Goal: Information Seeking & Learning: Learn about a topic

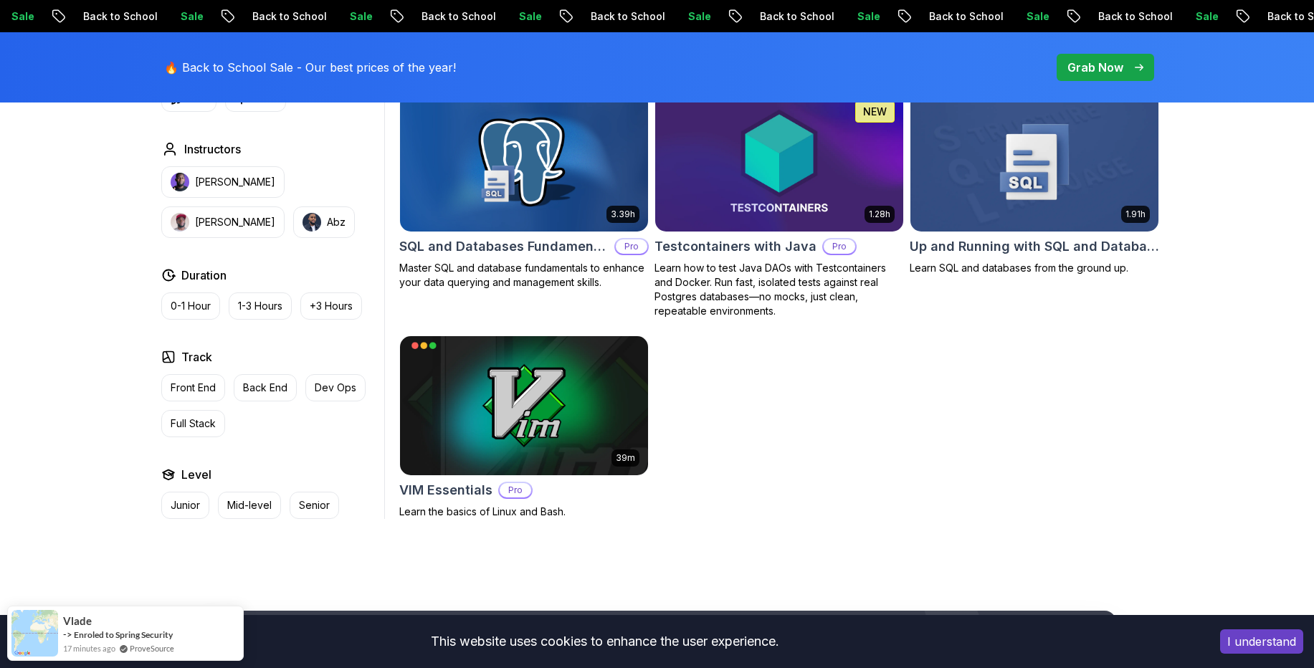
scroll to position [4044, 0]
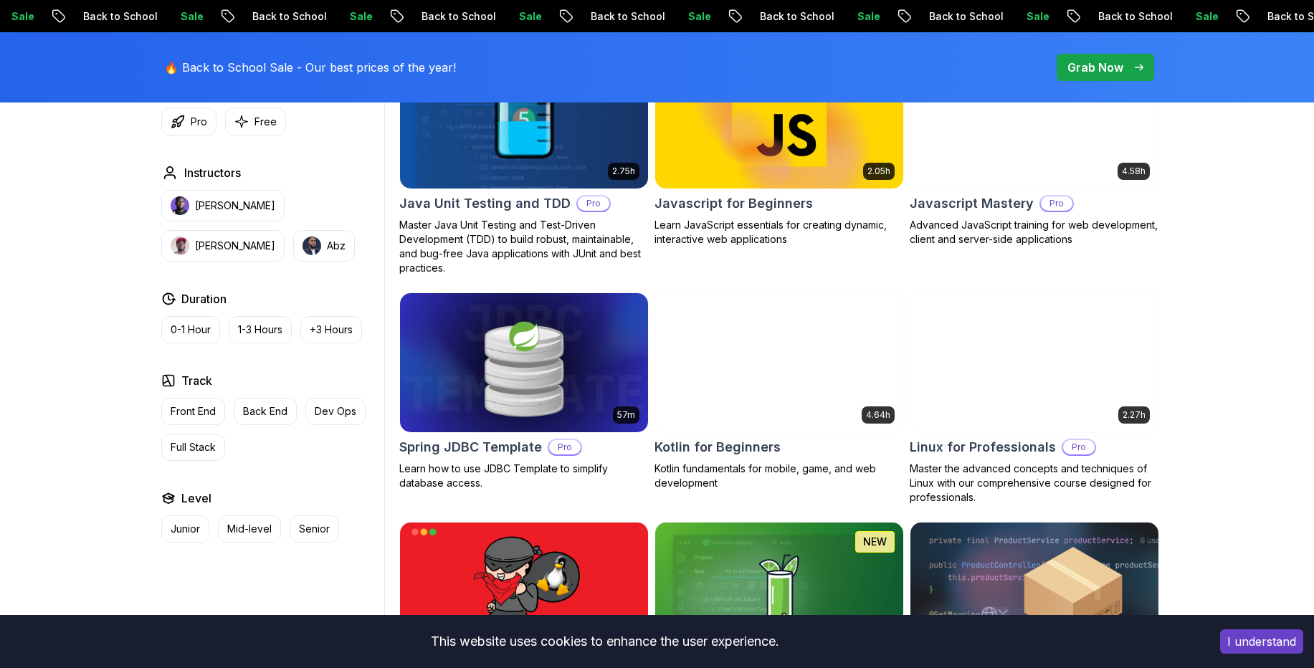
scroll to position [2496, 0]
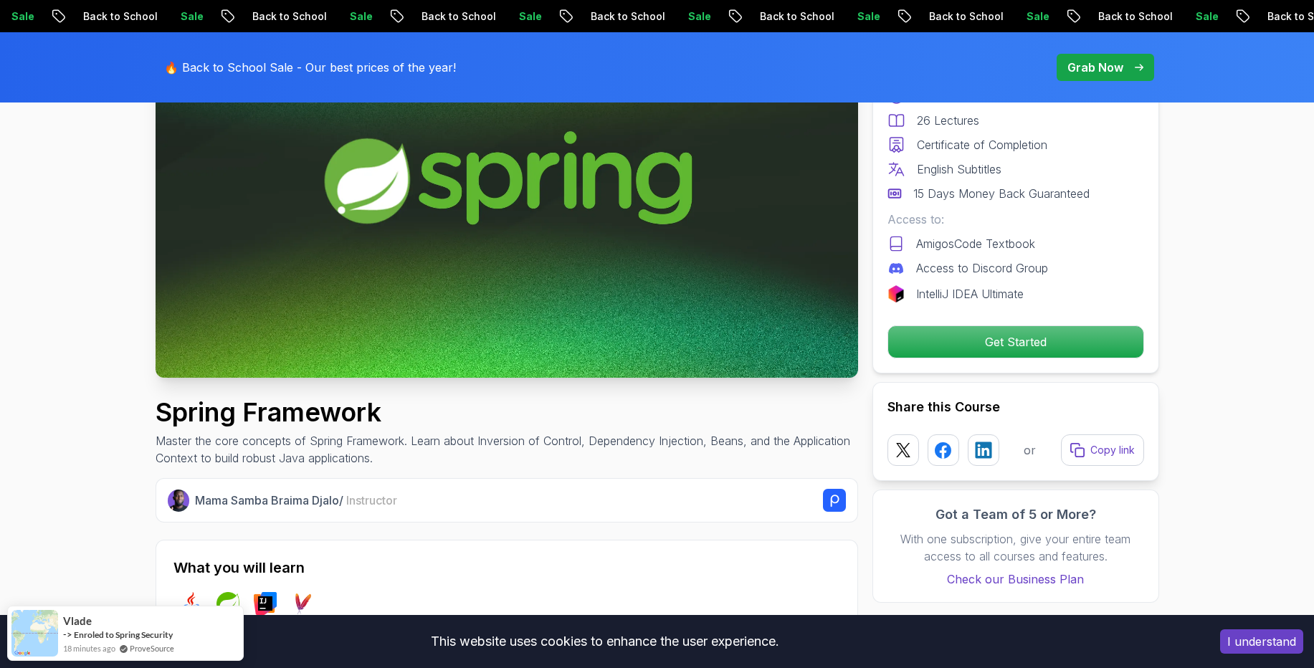
scroll to position [86, 0]
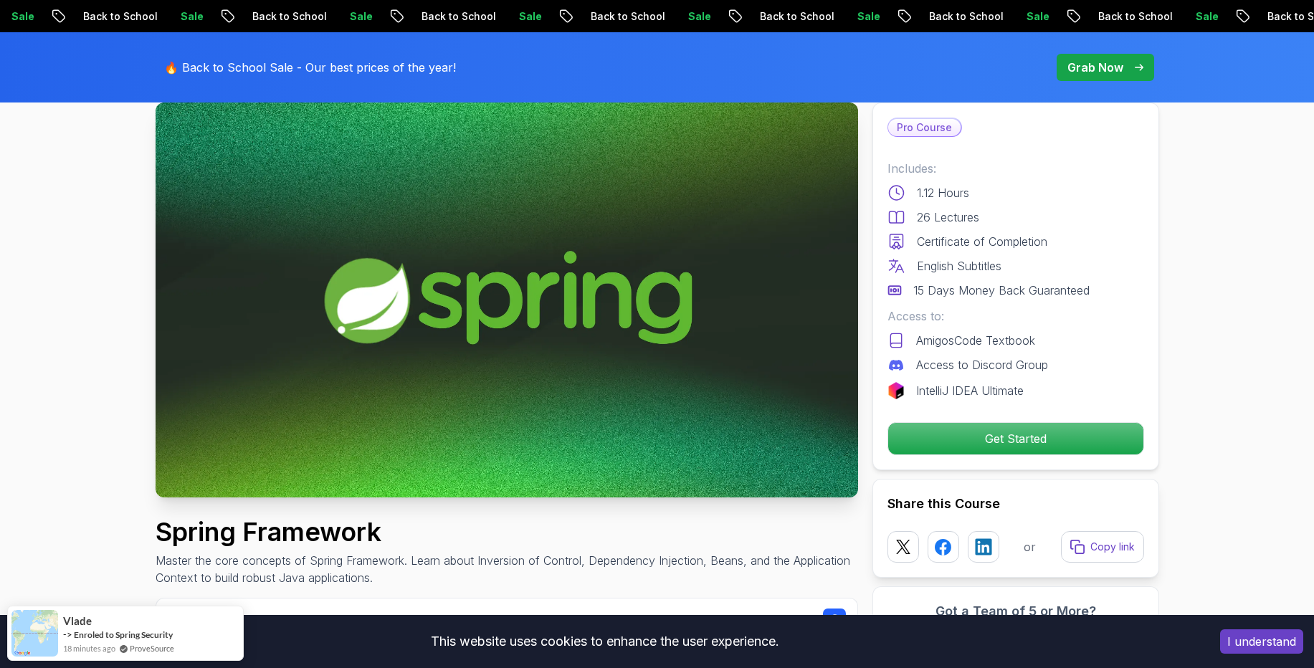
drag, startPoint x: 873, startPoint y: 212, endPoint x: 386, endPoint y: 376, distance: 514.1
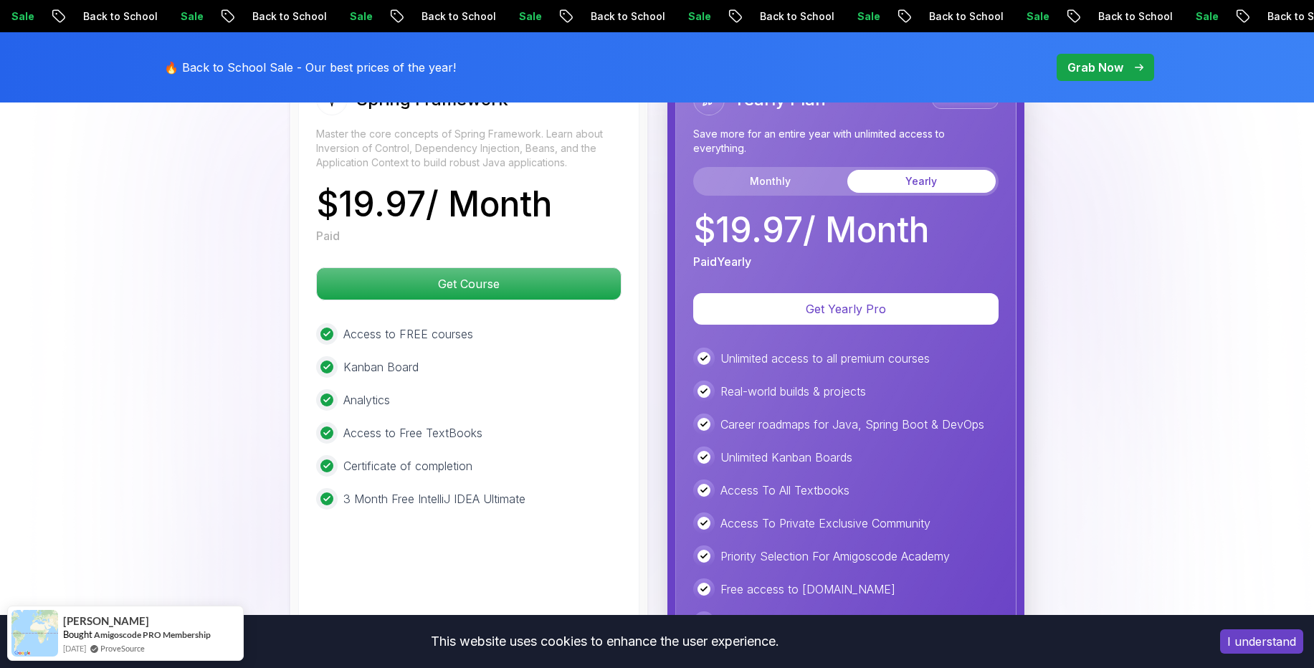
scroll to position [2668, 0]
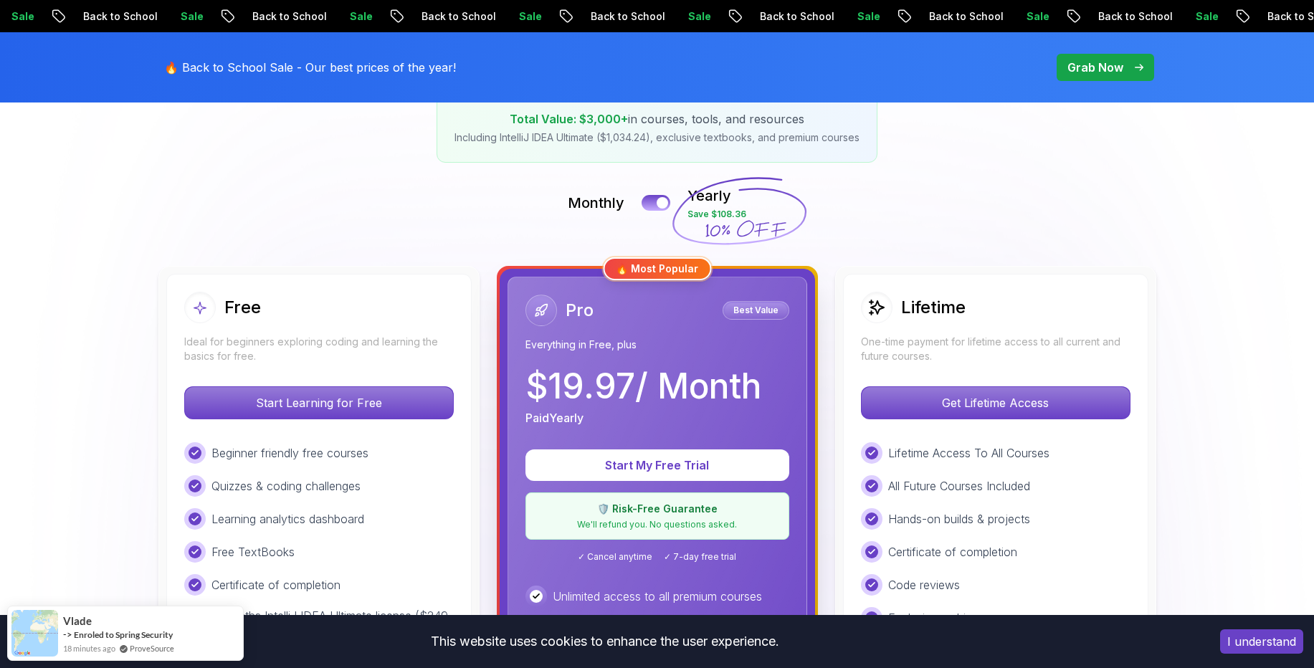
scroll to position [430, 0]
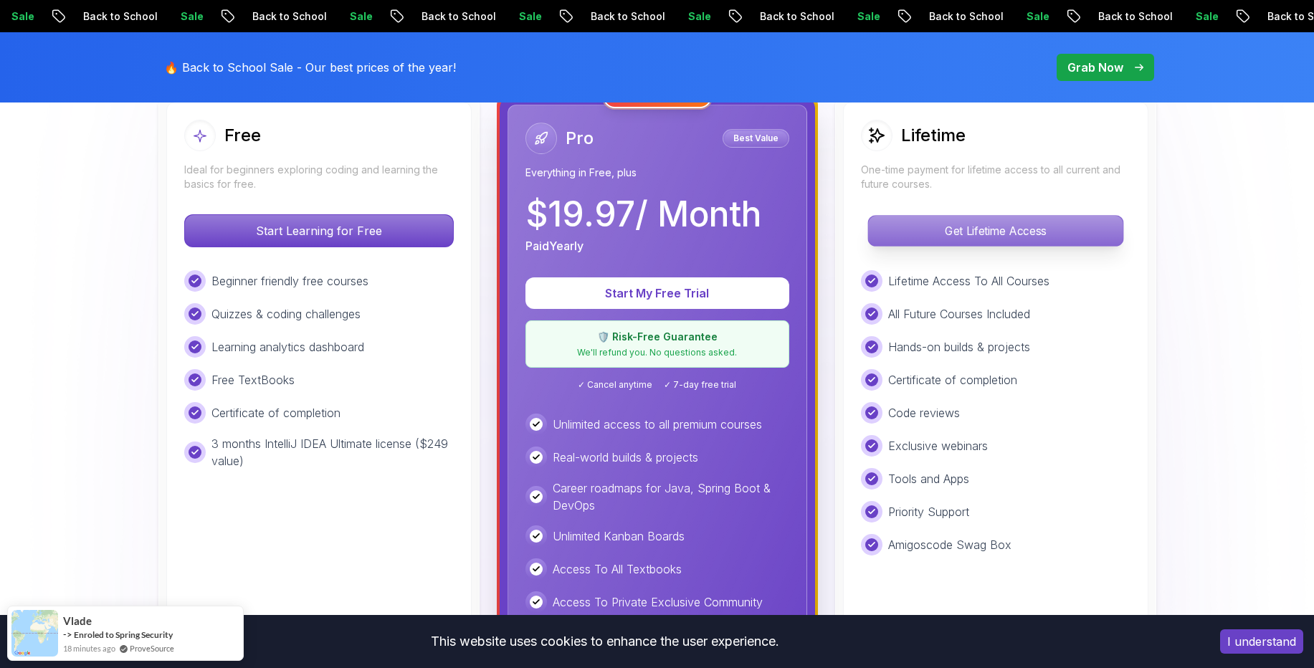
click at [979, 228] on p "Get Lifetime Access" at bounding box center [995, 231] width 255 height 30
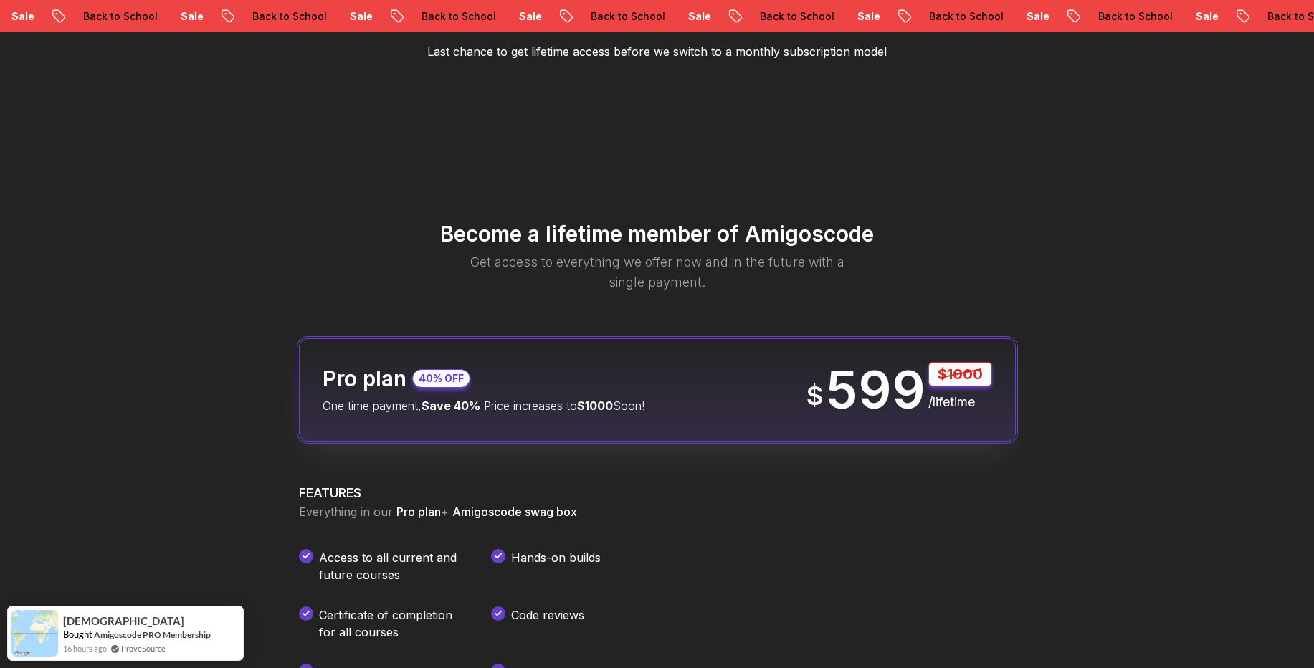
scroll to position [1549, 0]
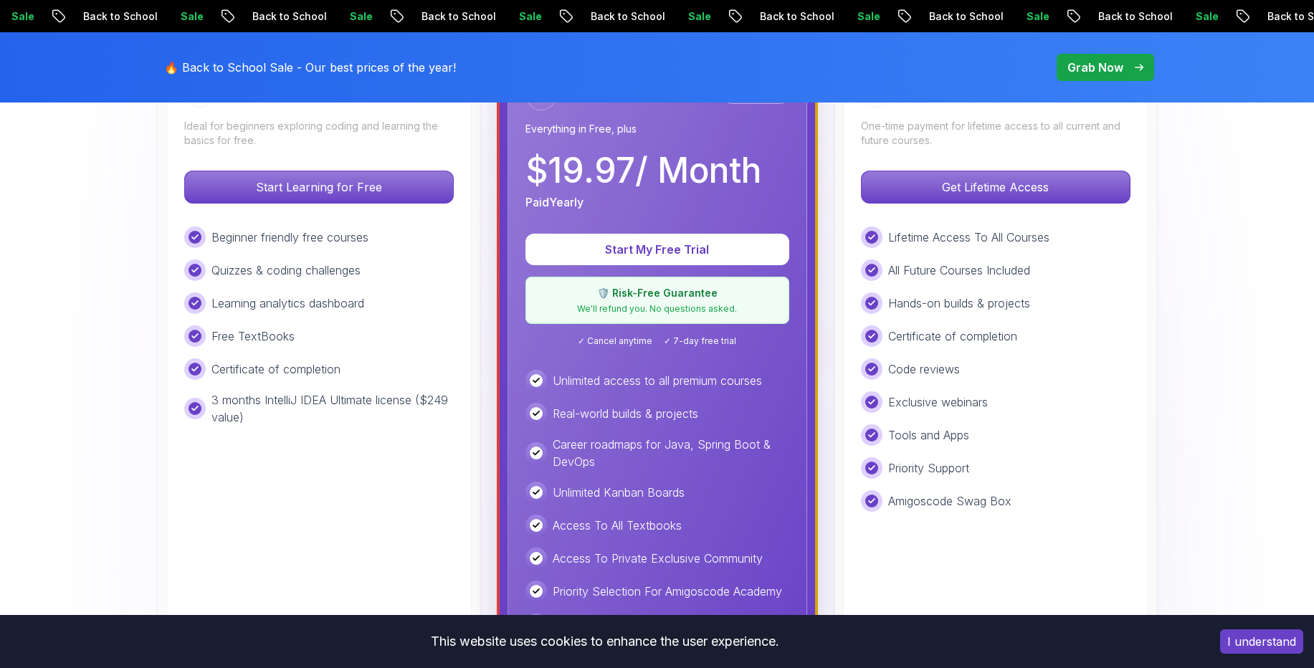
scroll to position [430, 0]
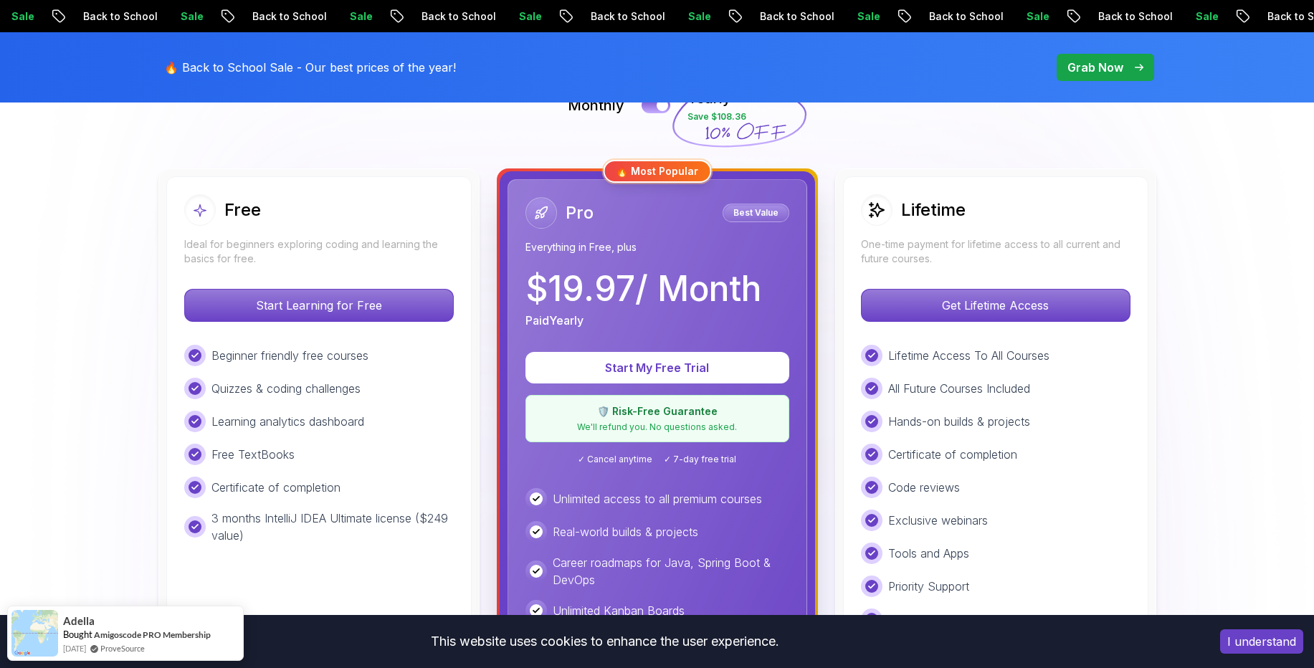
scroll to position [258, 0]
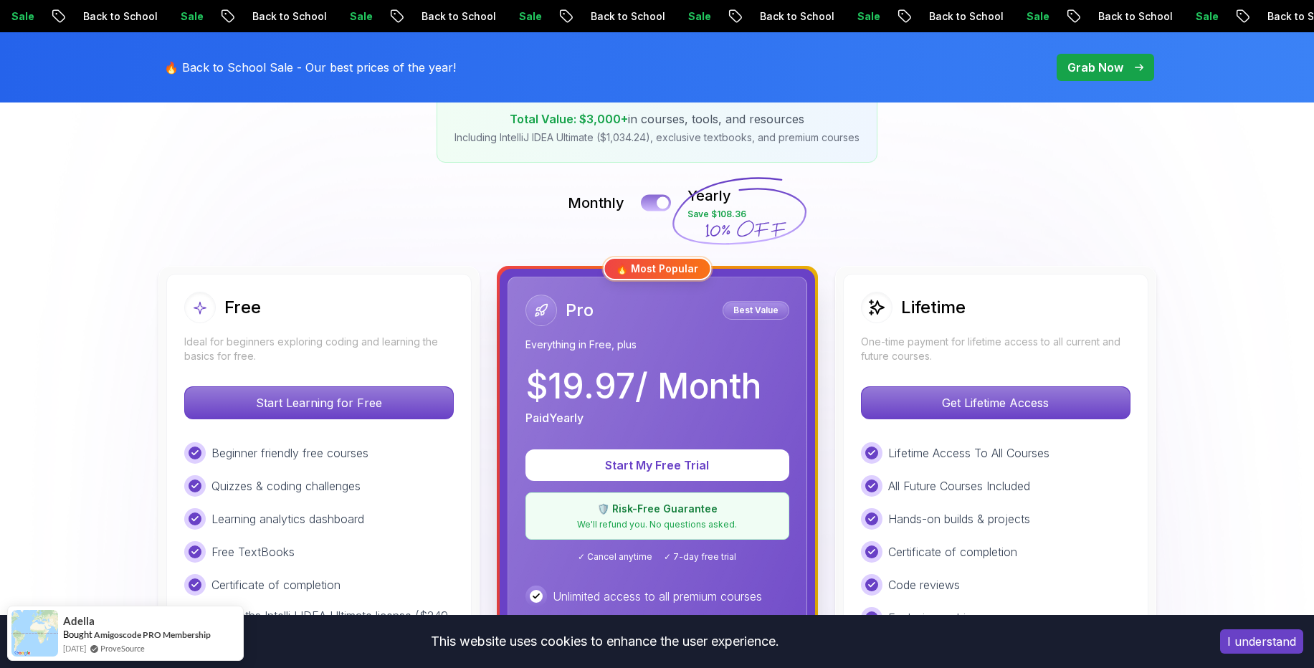
click at [648, 199] on button at bounding box center [656, 202] width 30 height 16
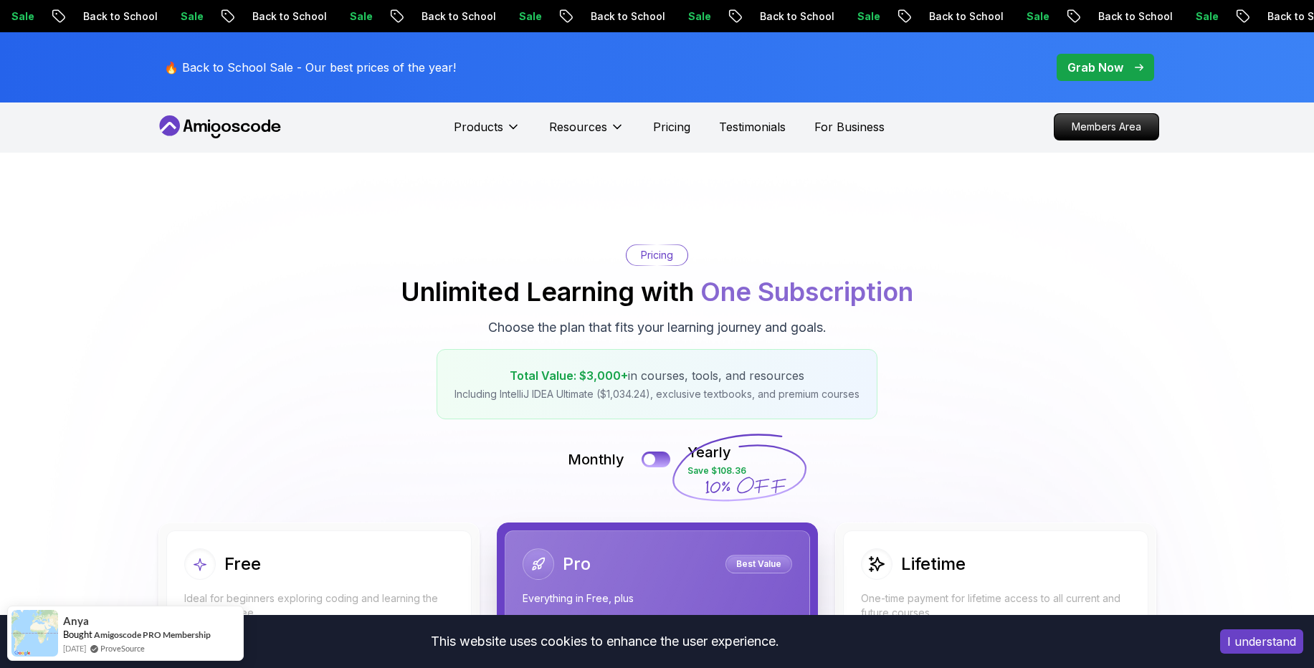
scroll to position [0, 0]
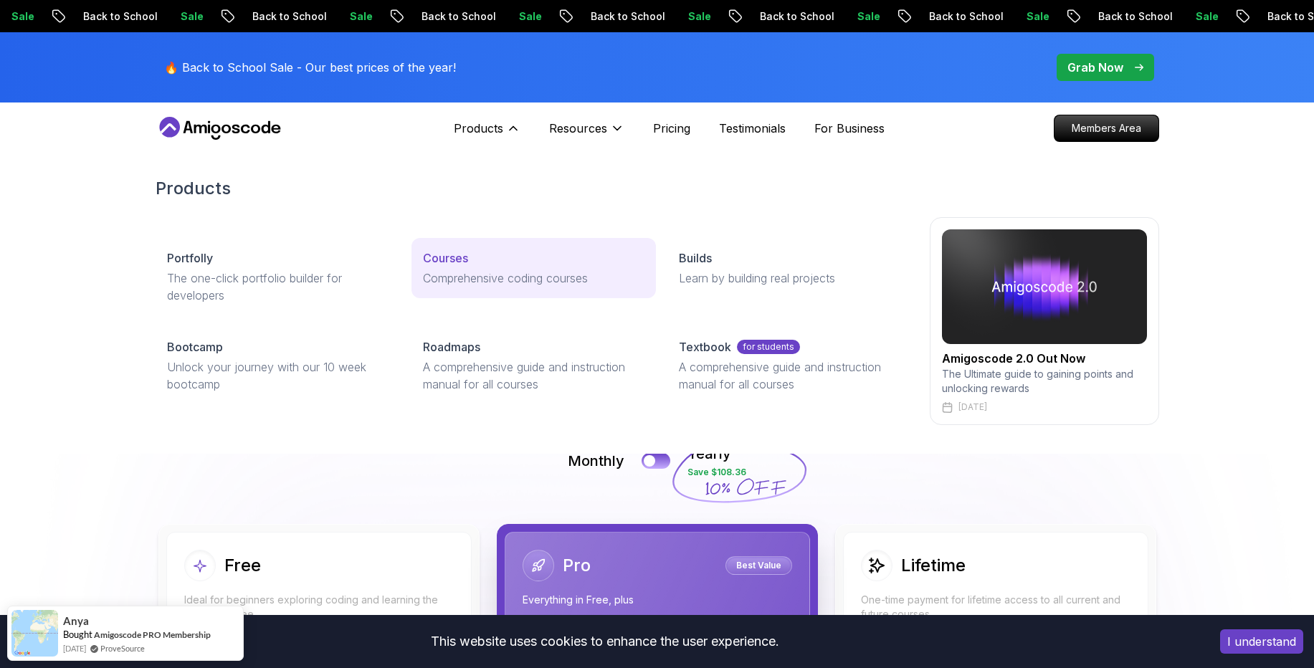
click at [462, 266] on p "Courses" at bounding box center [445, 258] width 45 height 17
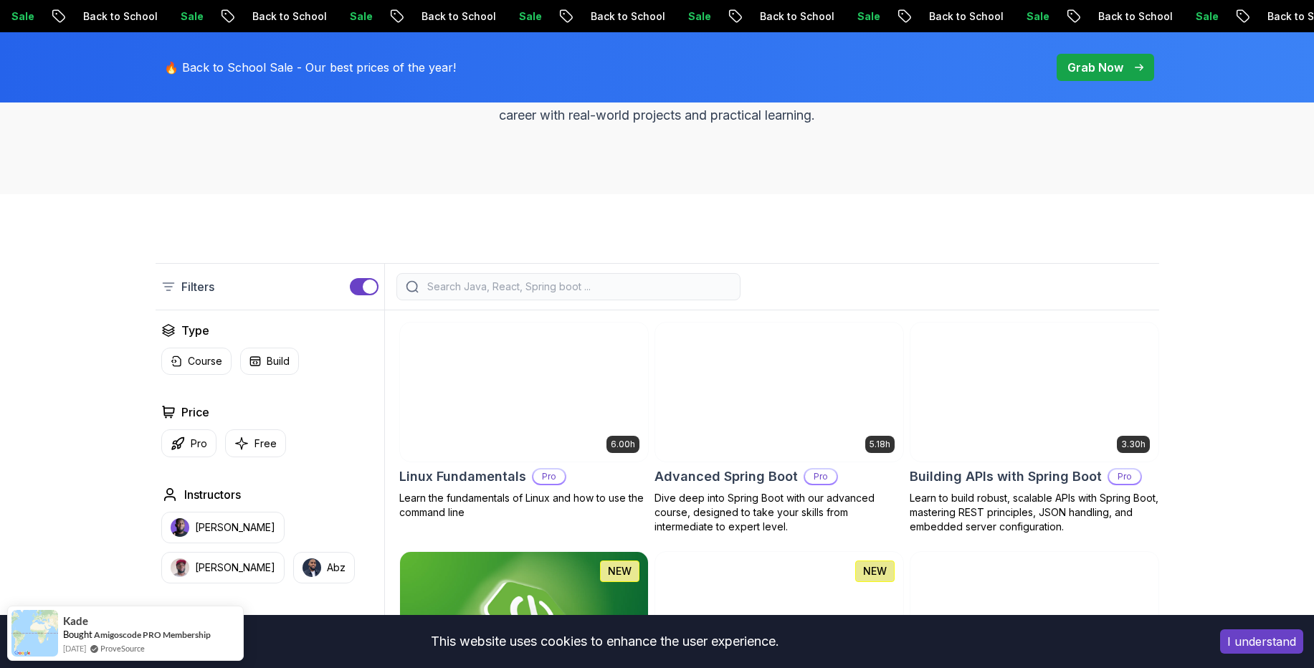
scroll to position [430, 0]
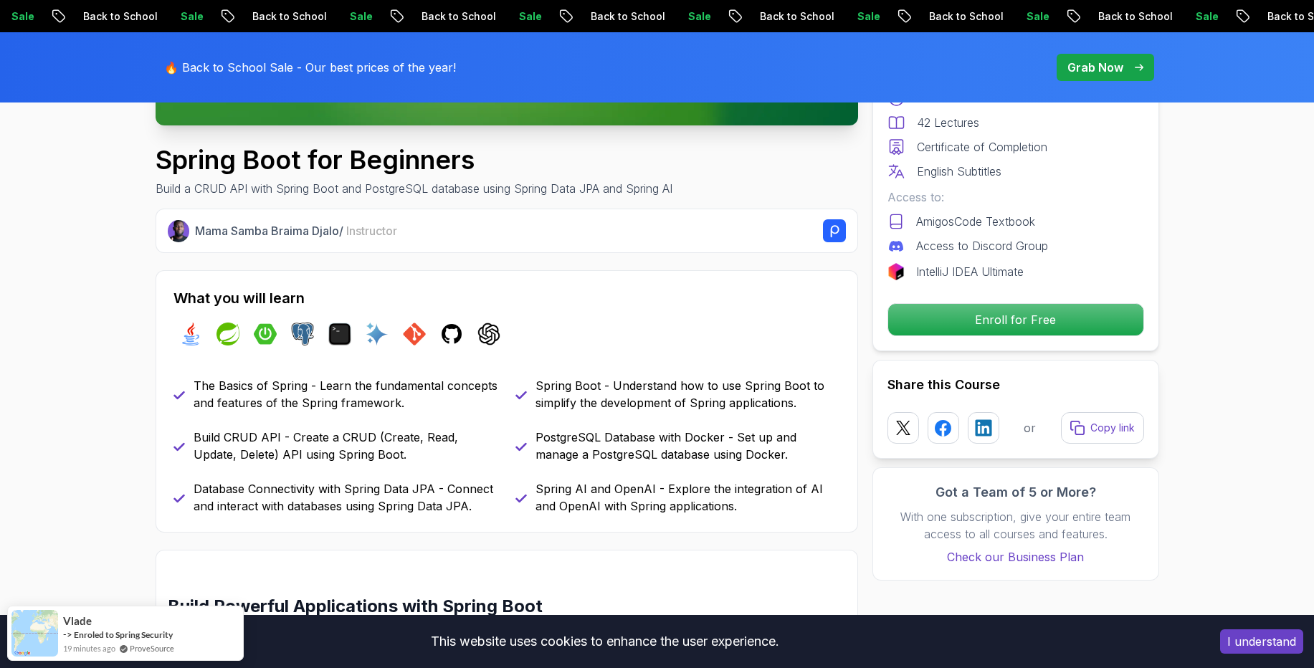
scroll to position [516, 0]
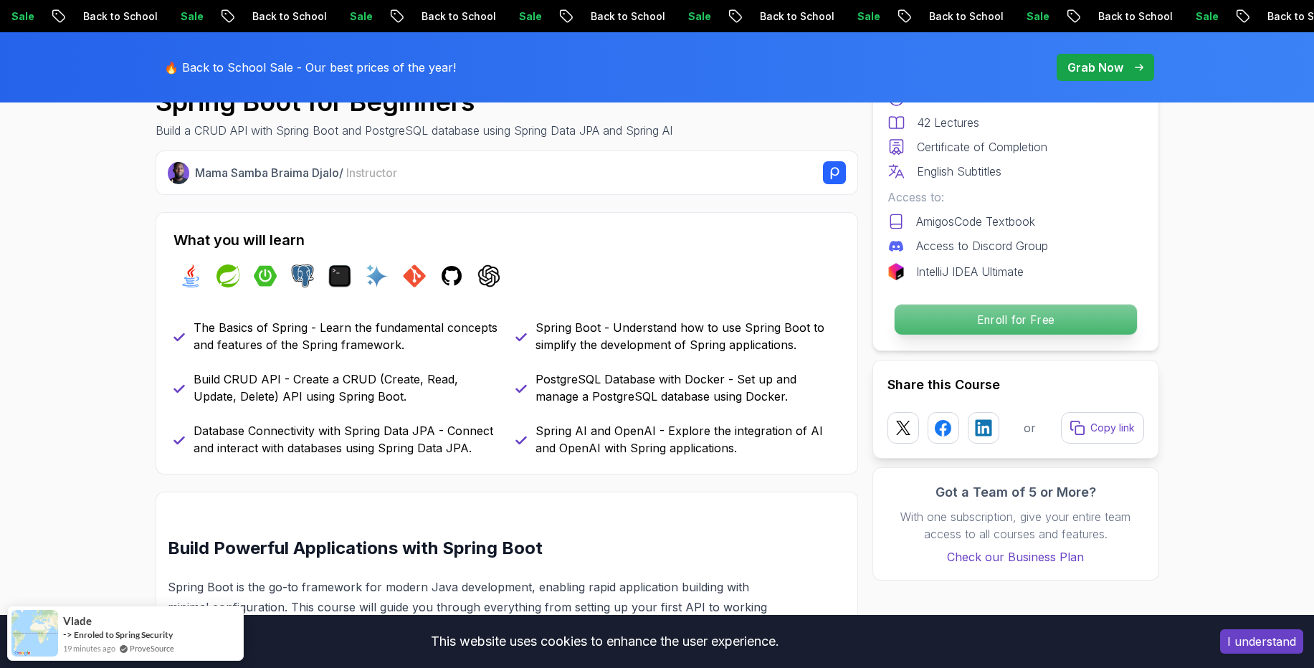
click at [973, 321] on p "Enroll for Free" at bounding box center [1015, 320] width 242 height 30
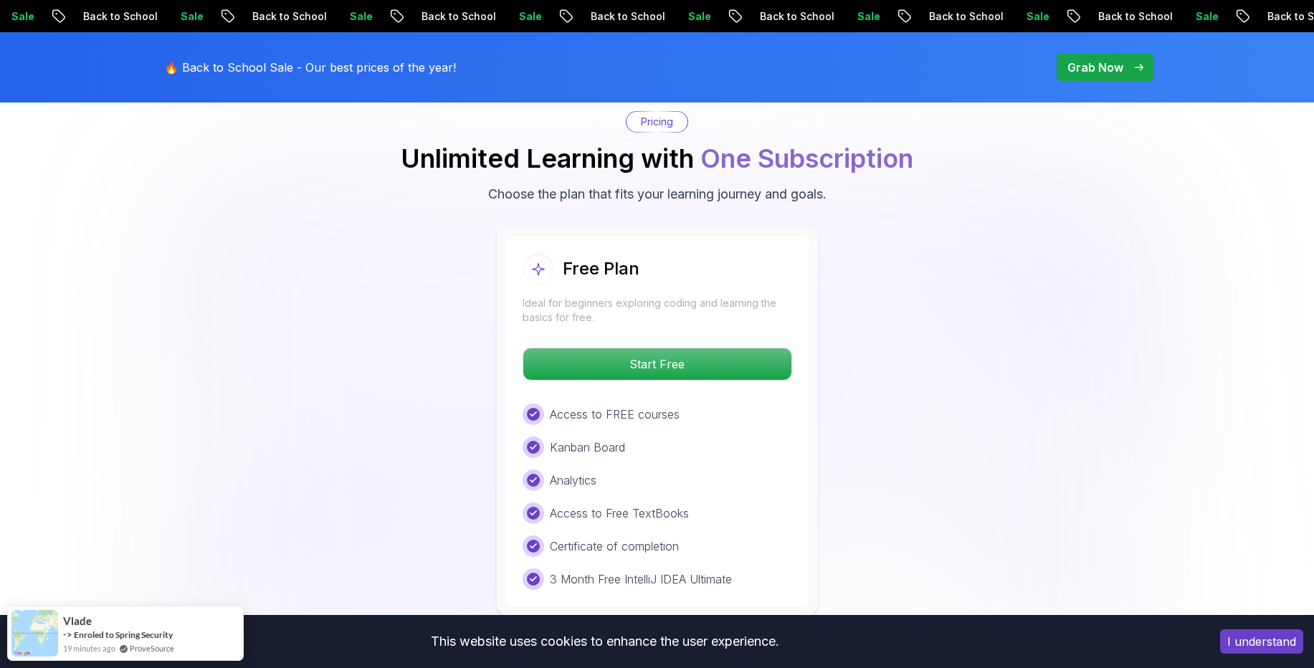
scroll to position [2919, 0]
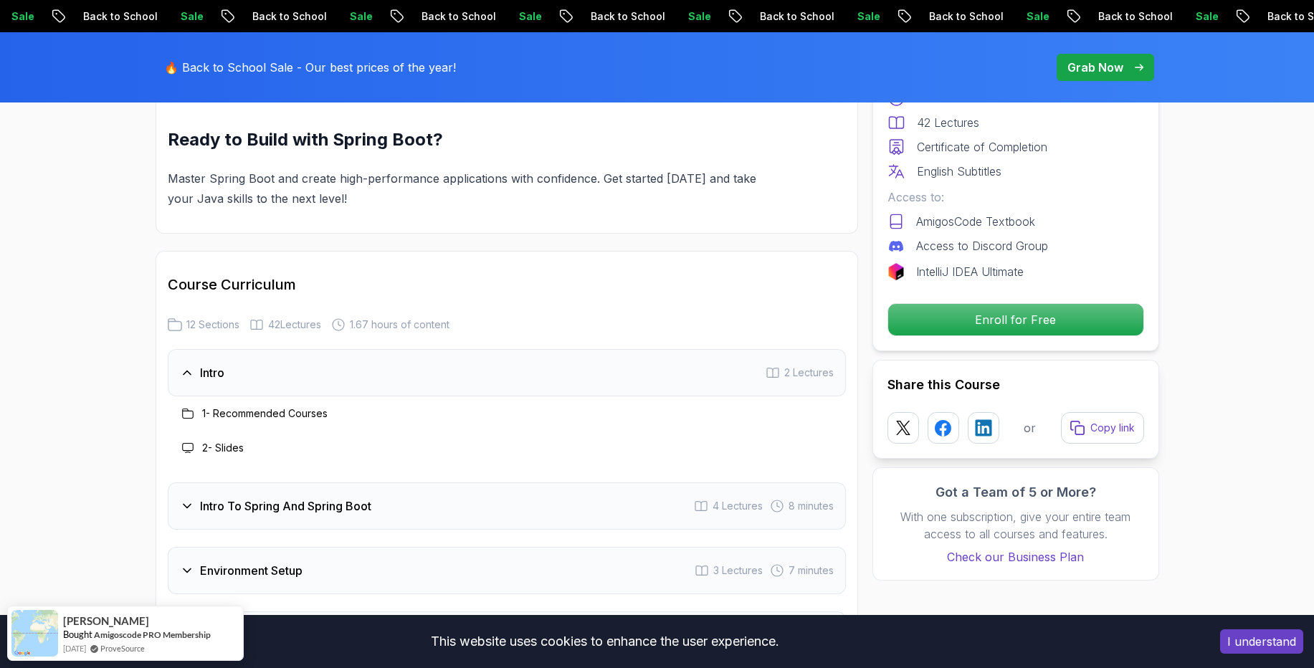
scroll to position [1807, 0]
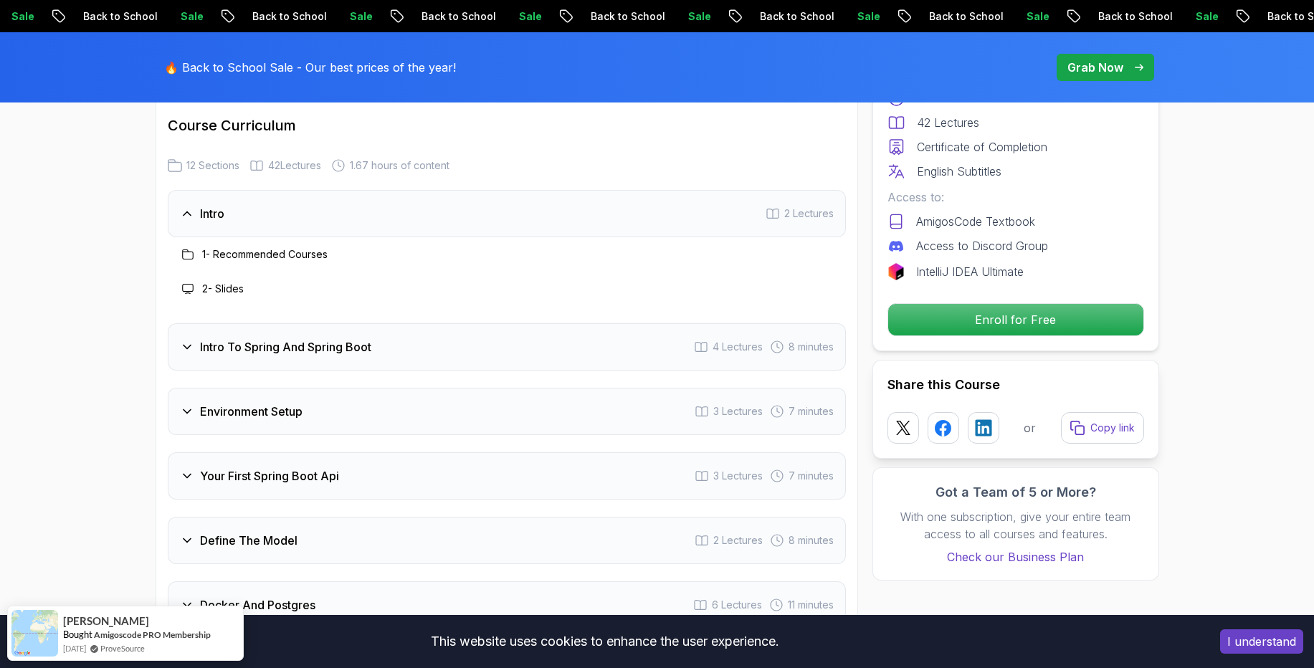
click at [185, 340] on icon at bounding box center [187, 347] width 14 height 14
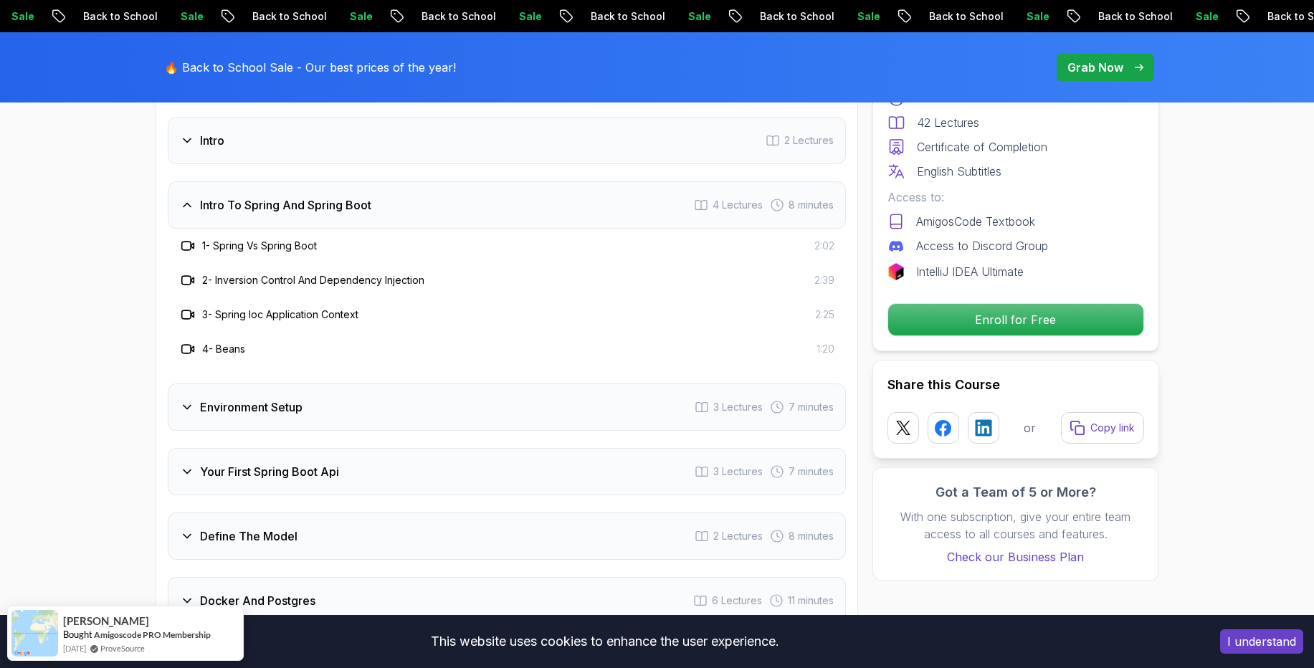
scroll to position [1979, 0]
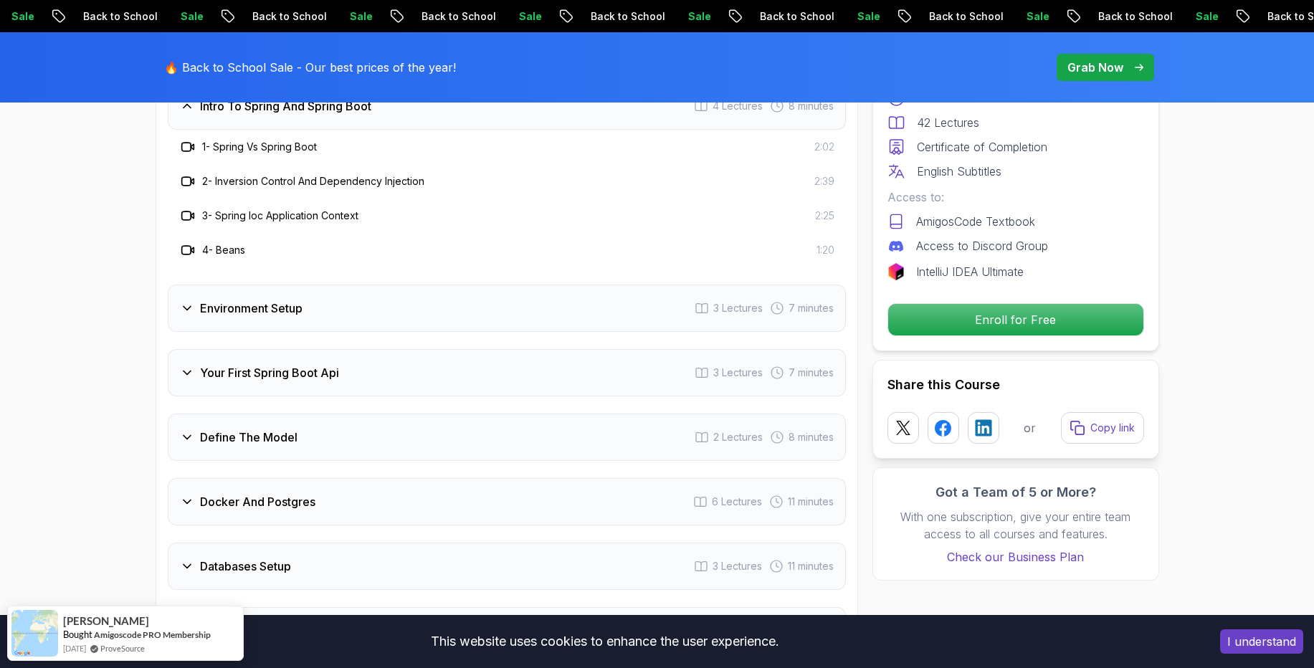
click at [186, 300] on div "Environment Setup" at bounding box center [241, 308] width 123 height 17
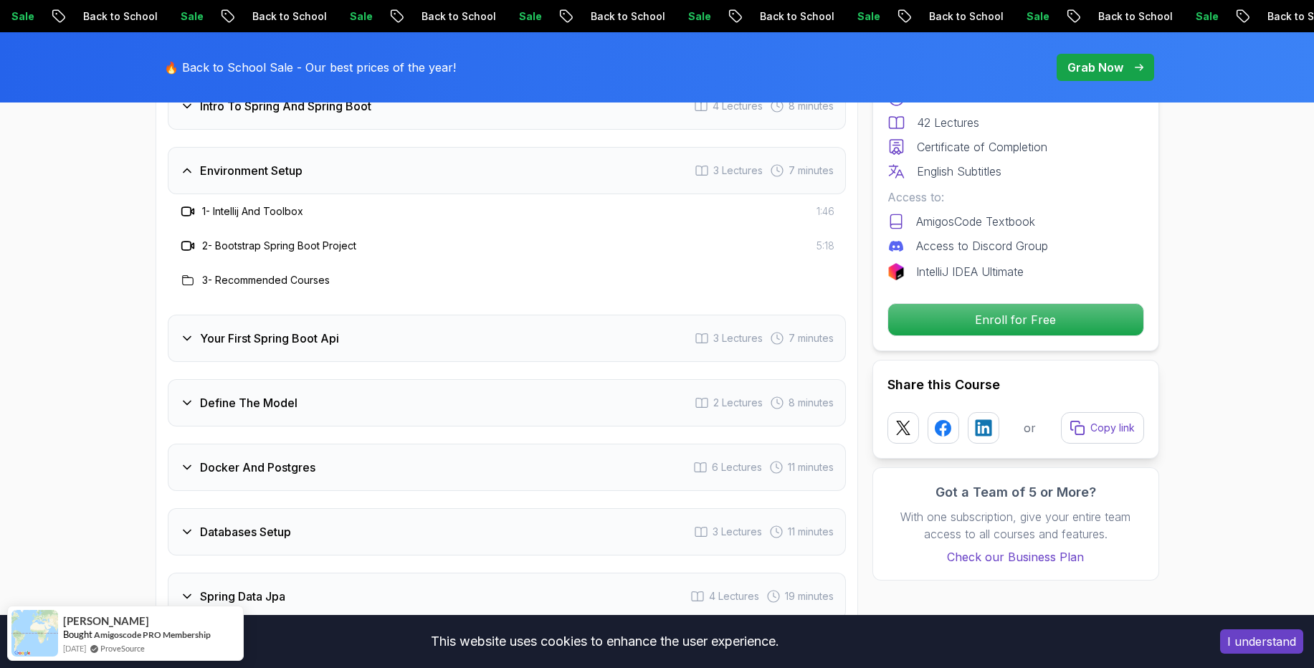
click at [190, 331] on icon at bounding box center [187, 338] width 14 height 14
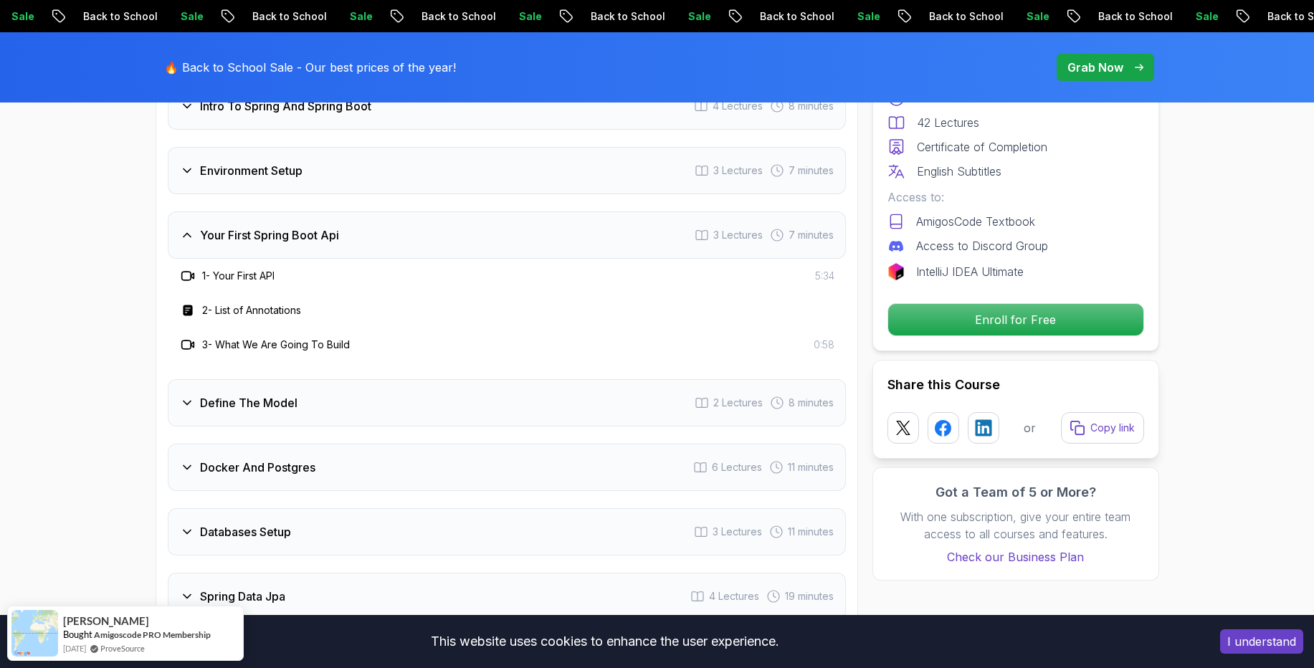
click at [186, 396] on icon at bounding box center [187, 403] width 14 height 14
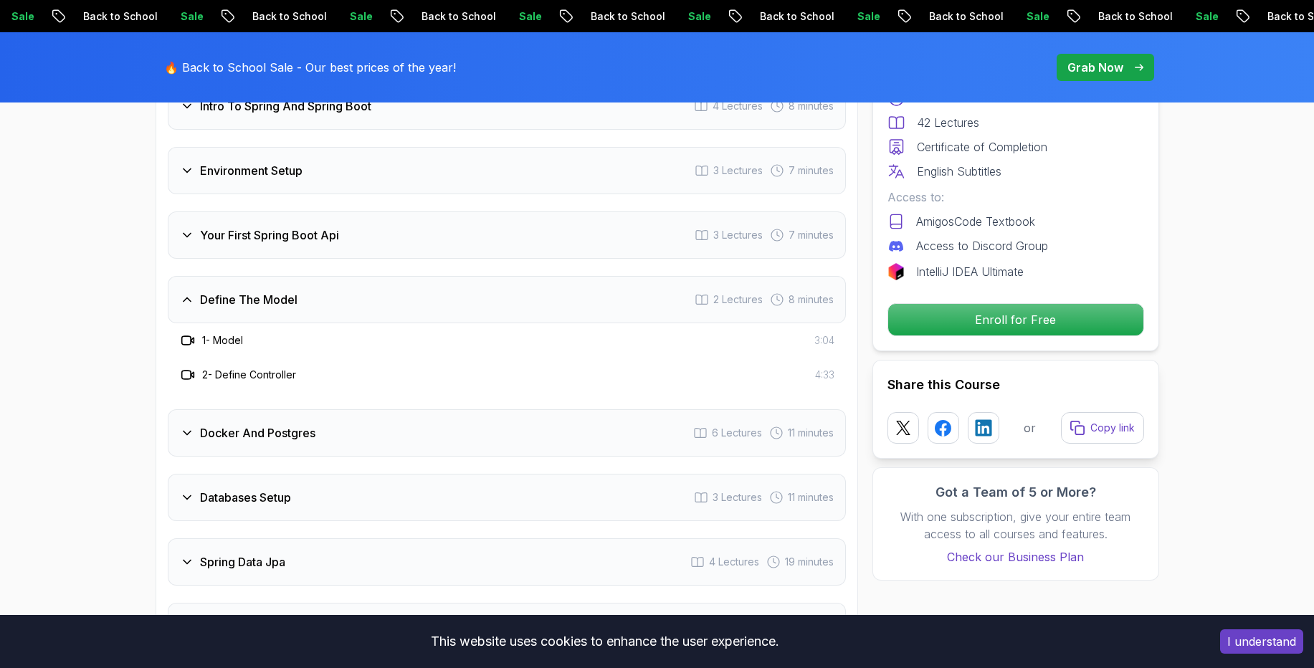
click at [189, 432] on icon at bounding box center [187, 434] width 7 height 4
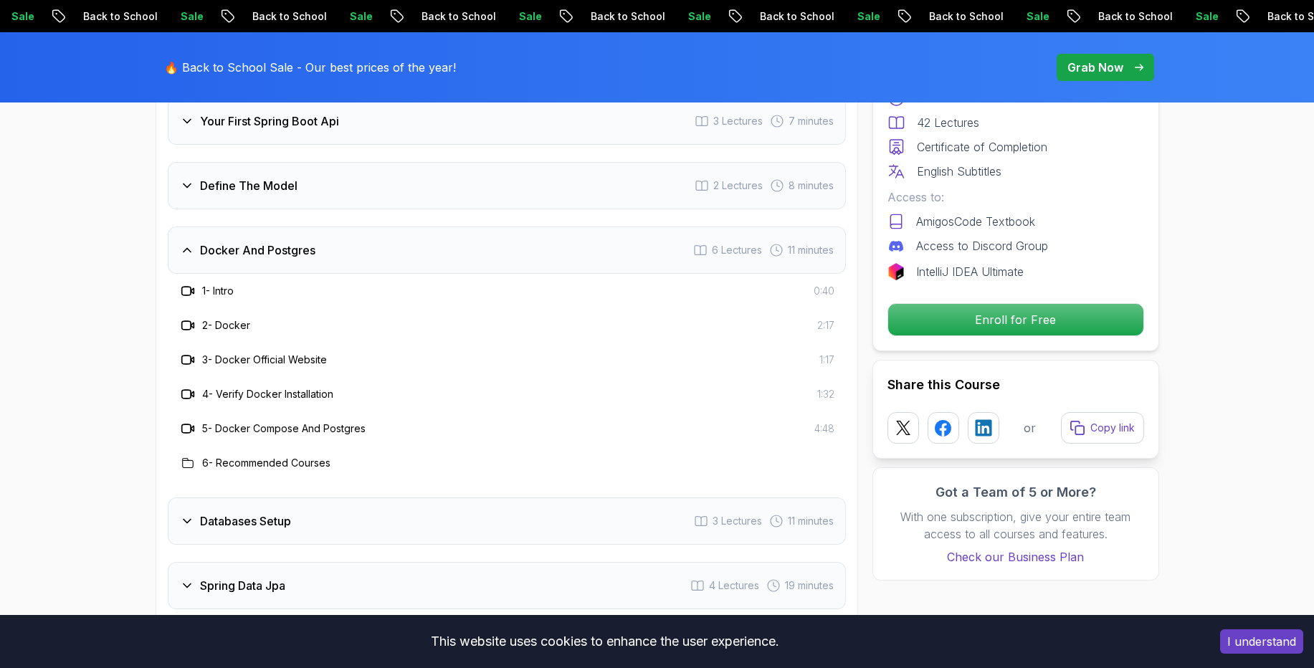
scroll to position [2237, 0]
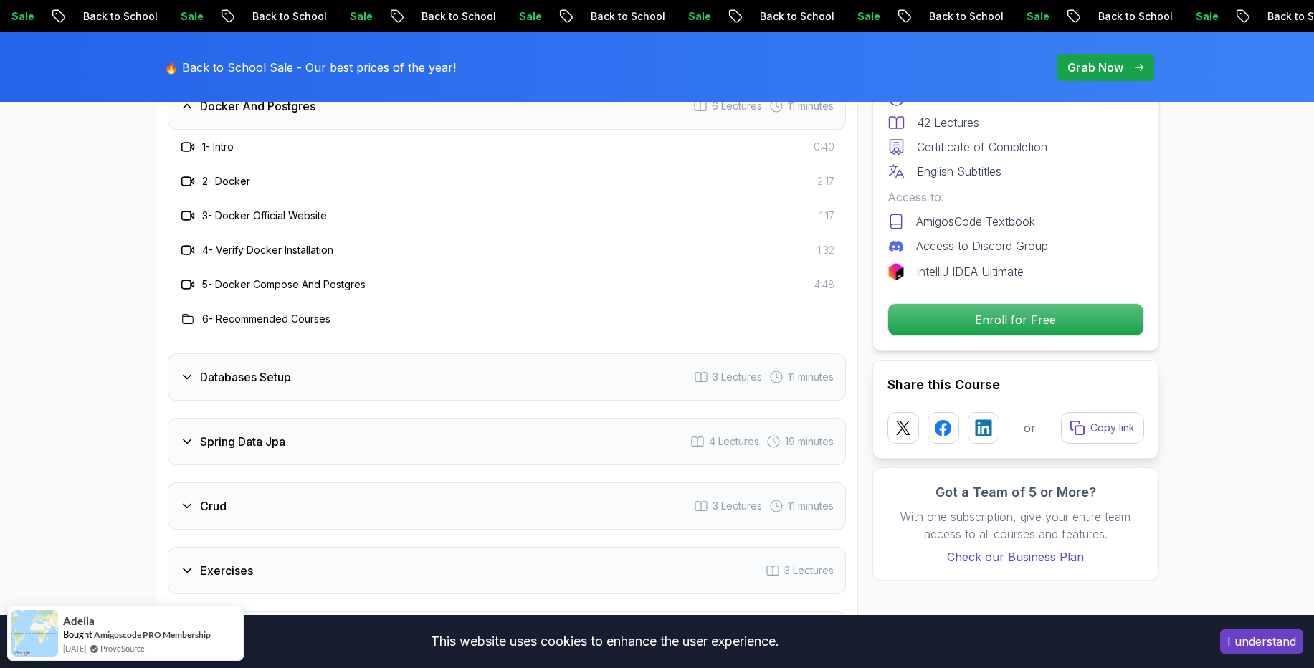
click at [189, 370] on icon at bounding box center [187, 377] width 14 height 14
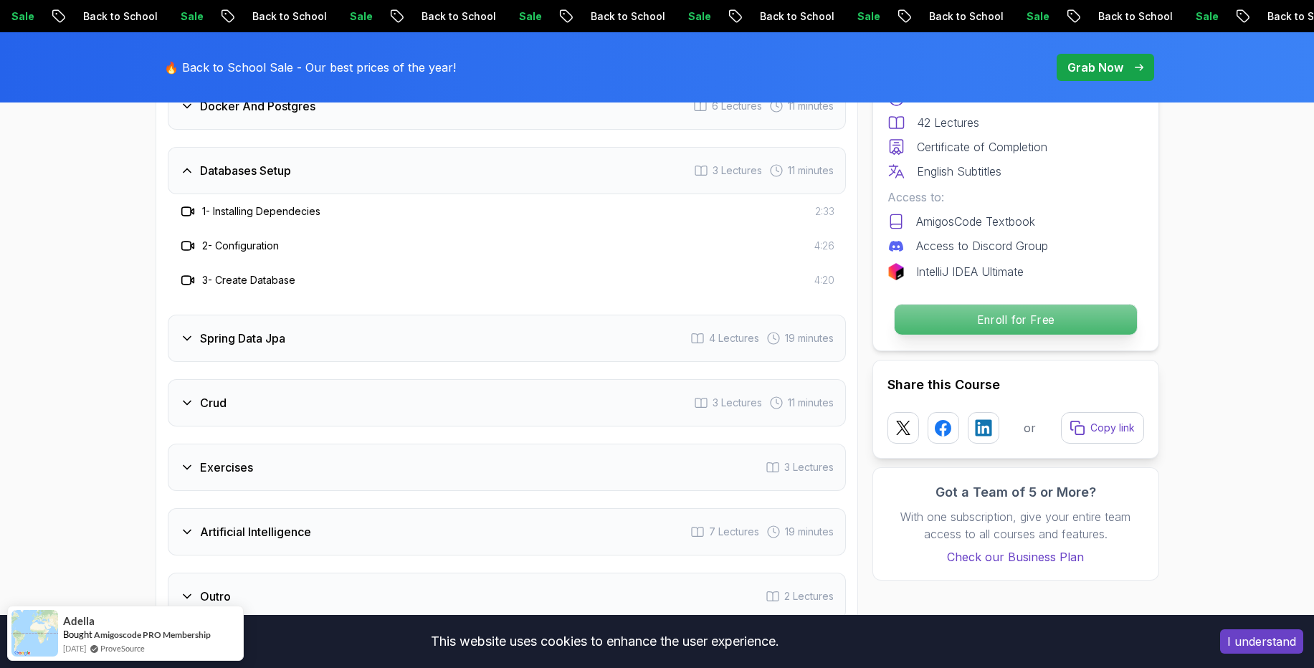
click at [990, 325] on p "Enroll for Free" at bounding box center [1015, 320] width 242 height 30
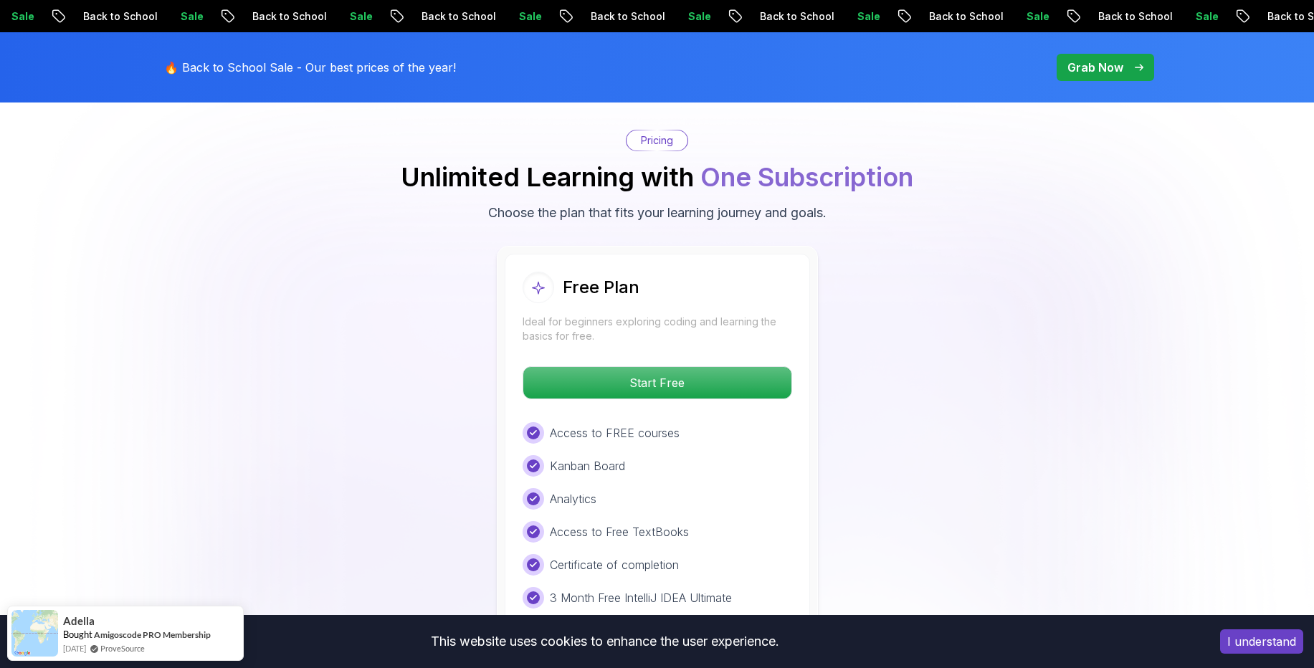
scroll to position [2953, 0]
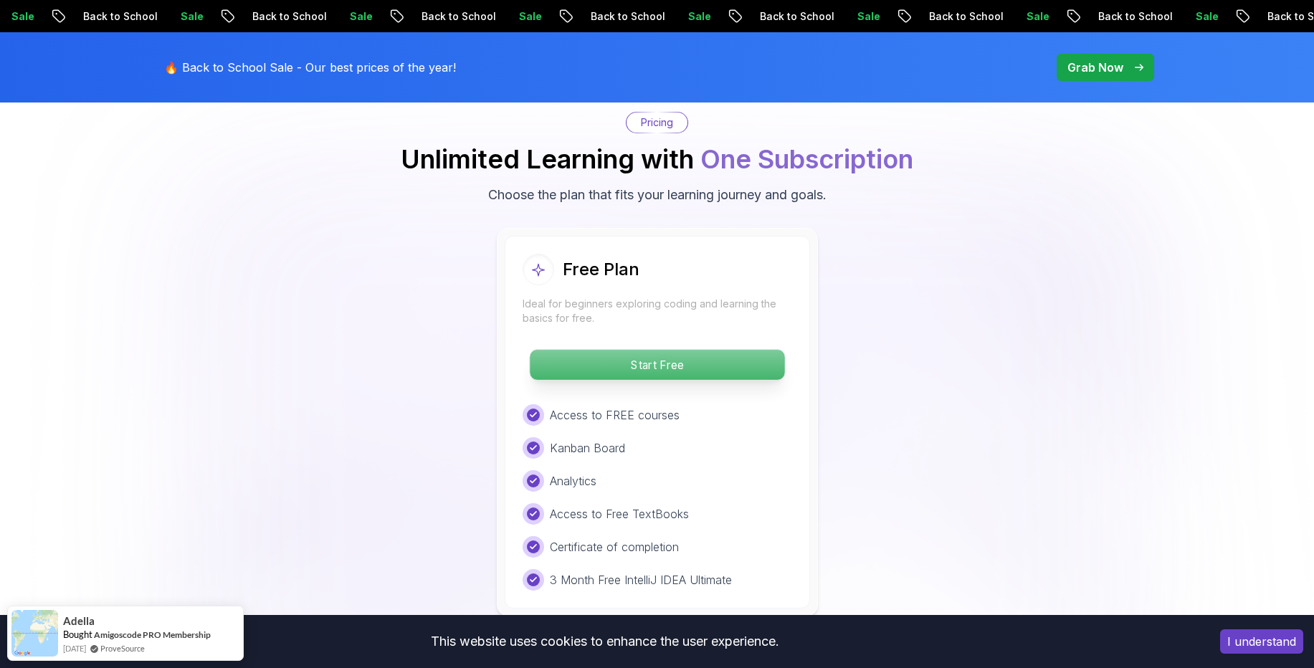
click at [665, 350] on p "Start Free" at bounding box center [657, 365] width 255 height 30
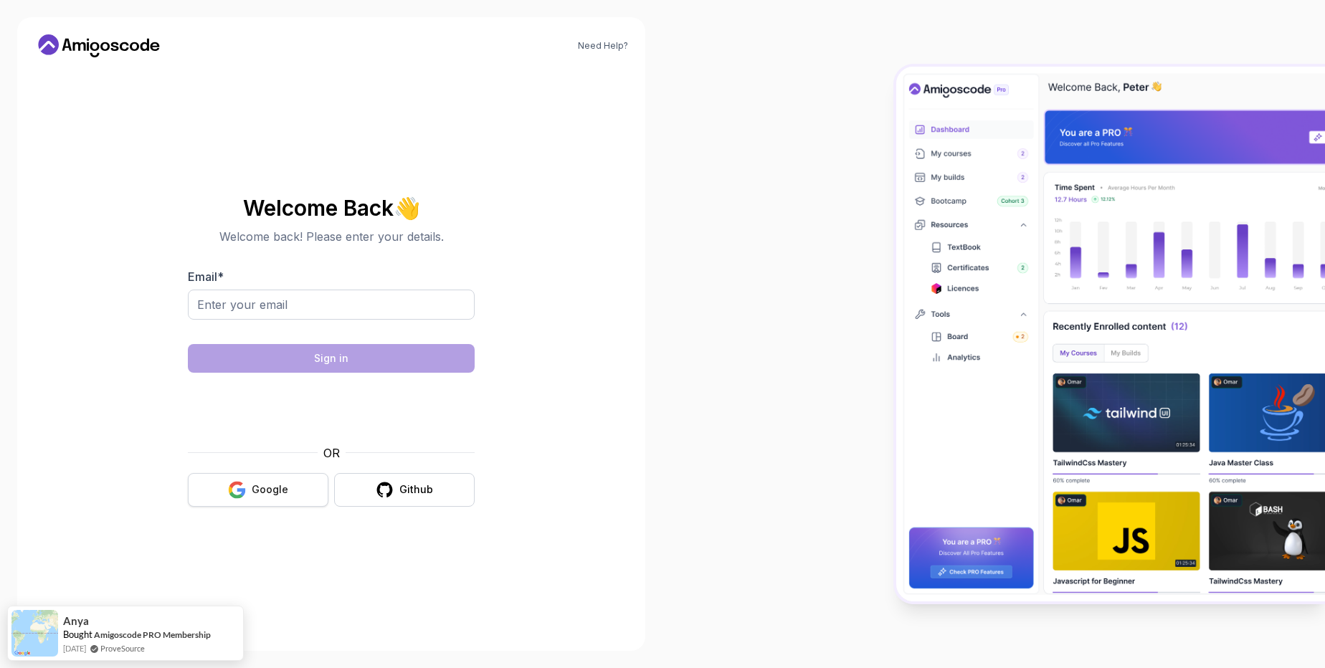
click at [295, 488] on button "Google" at bounding box center [258, 490] width 141 height 34
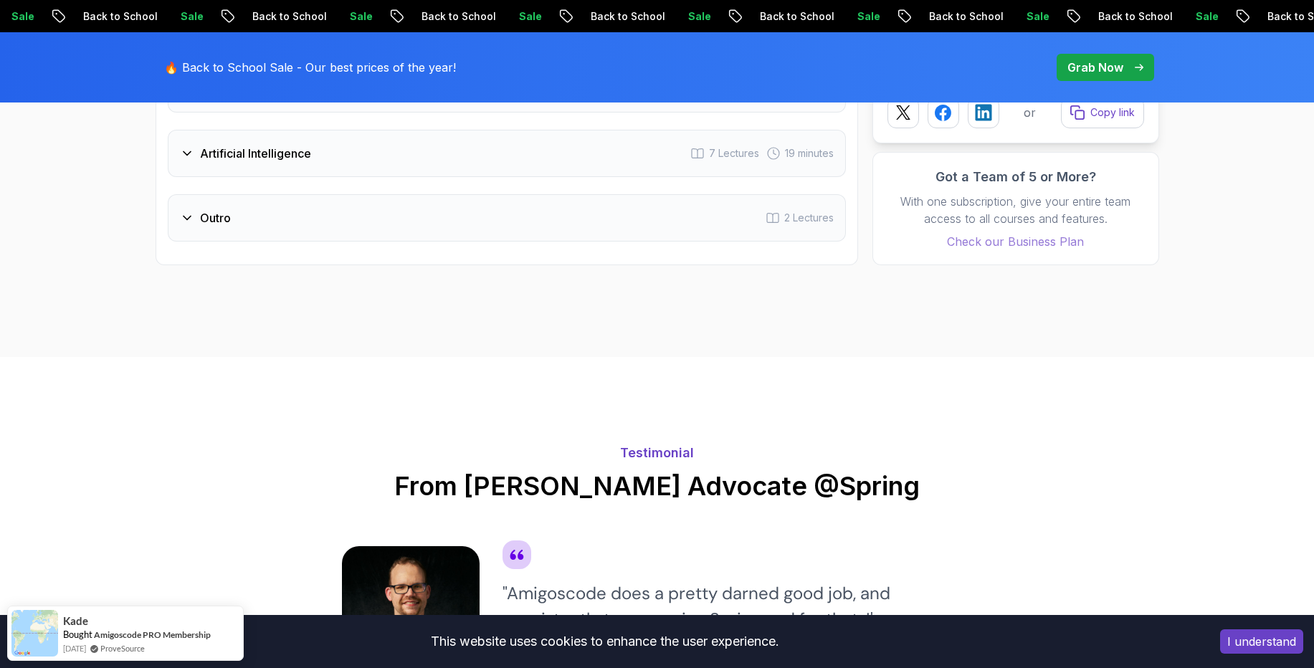
scroll to position [1893, 0]
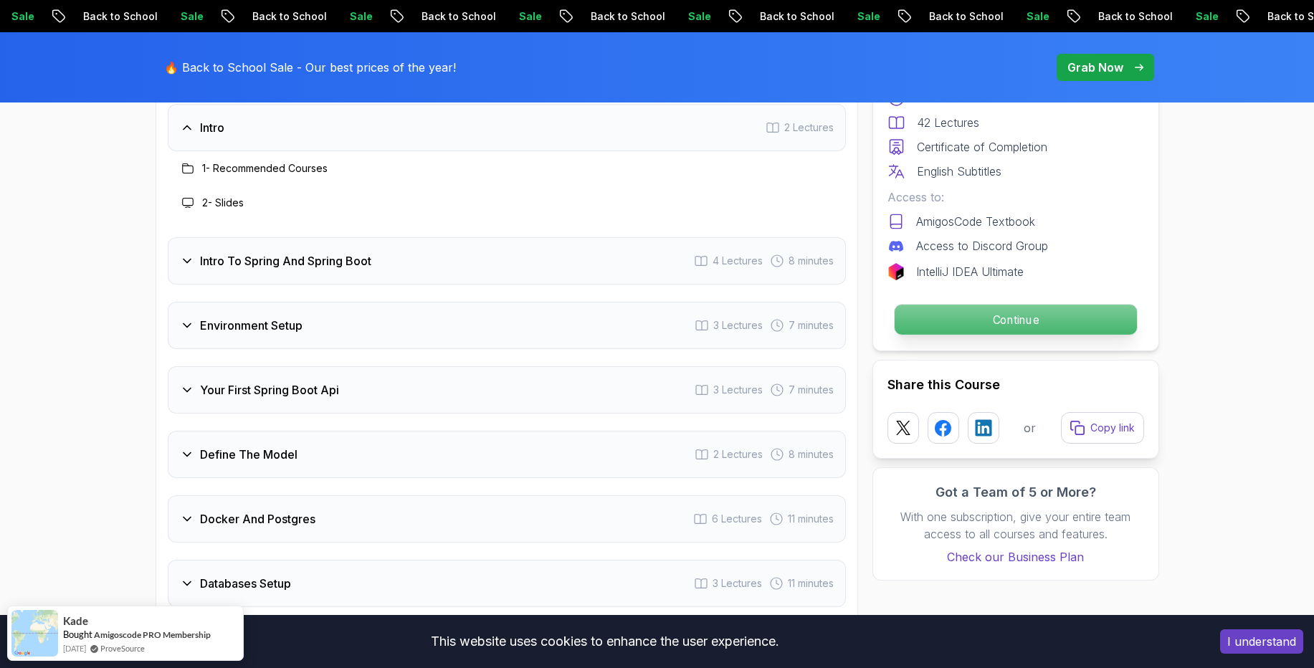
click at [953, 322] on p "Continue" at bounding box center [1015, 320] width 242 height 30
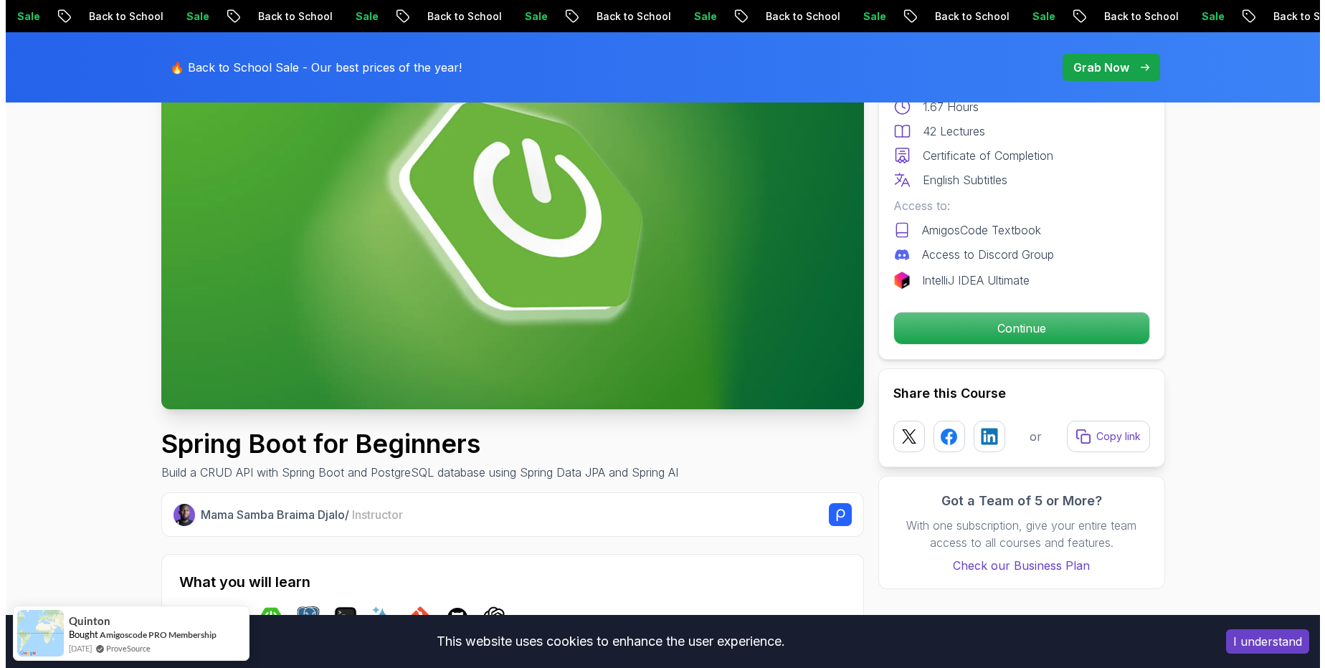
scroll to position [0, 0]
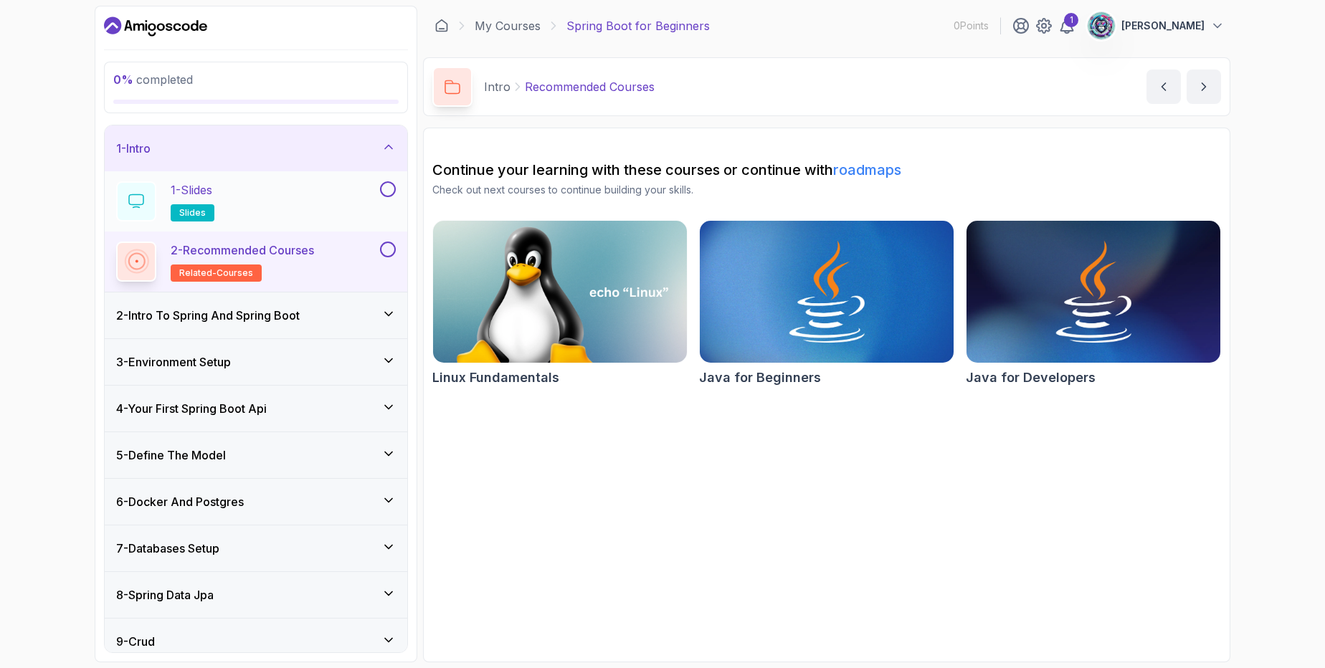
click at [300, 202] on div "1 - Slides slides" at bounding box center [246, 201] width 261 height 40
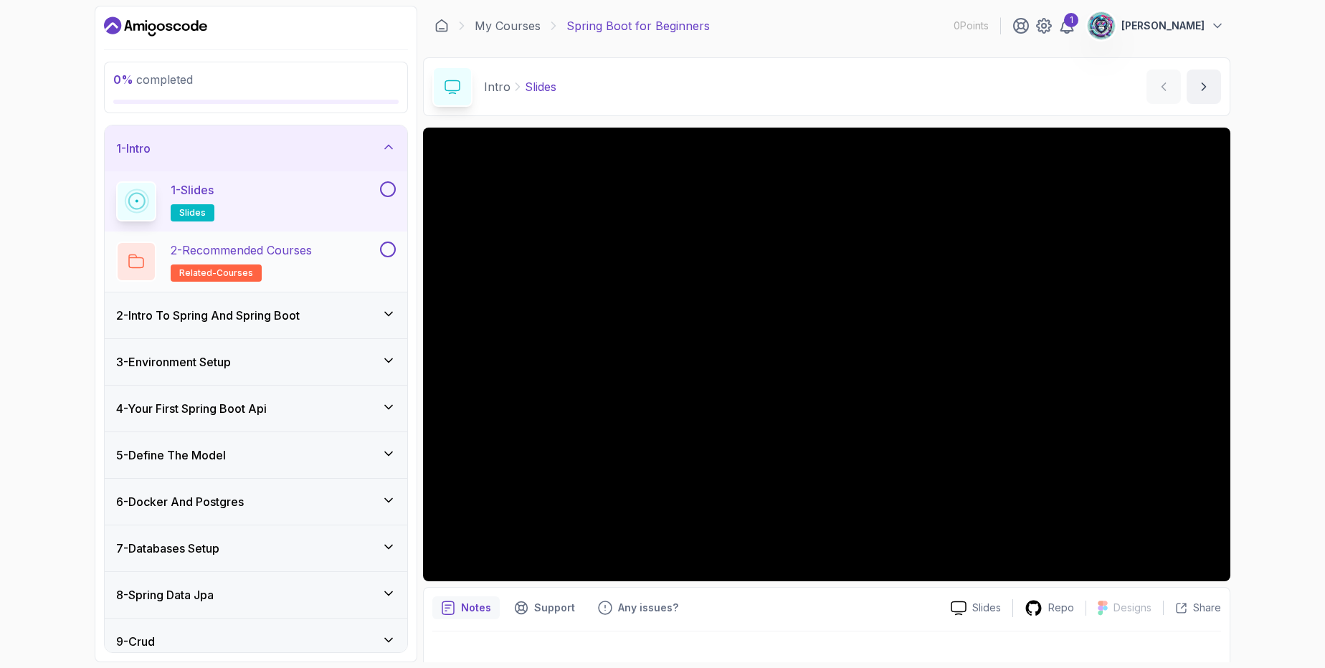
click at [379, 254] on div at bounding box center [386, 250] width 19 height 16
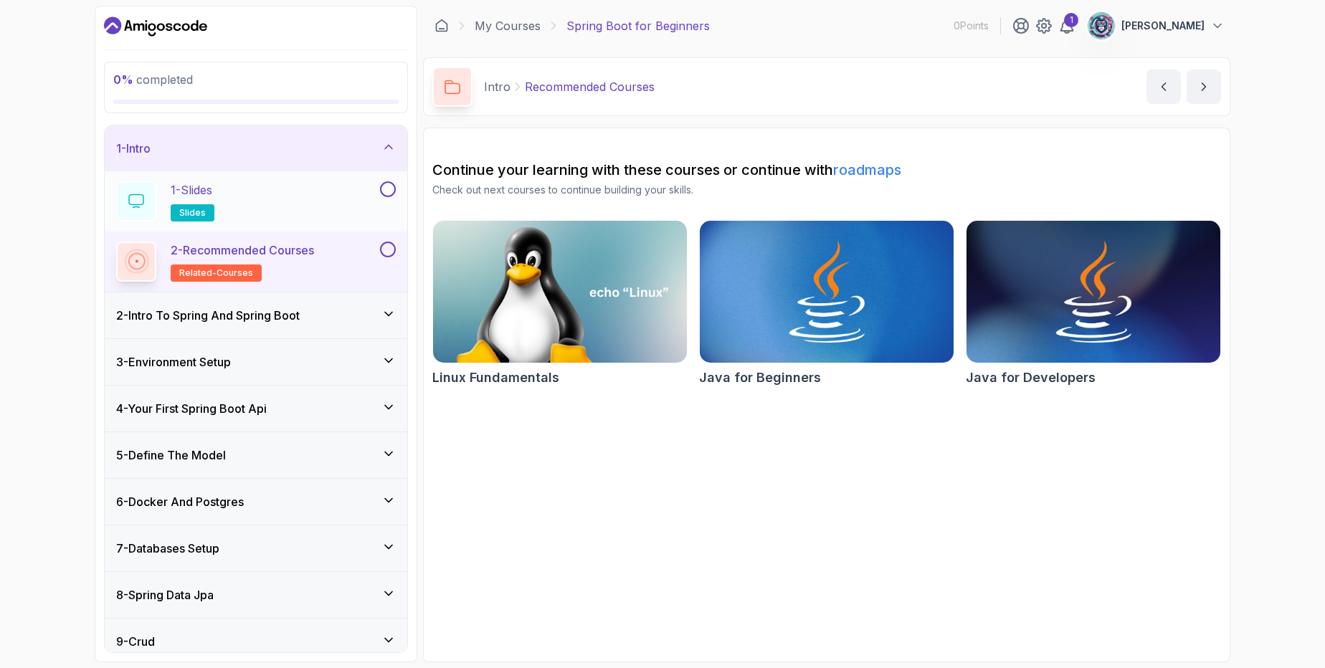
click at [384, 186] on button at bounding box center [388, 189] width 16 height 16
click at [331, 202] on div "1 - Slides slides" at bounding box center [246, 201] width 261 height 40
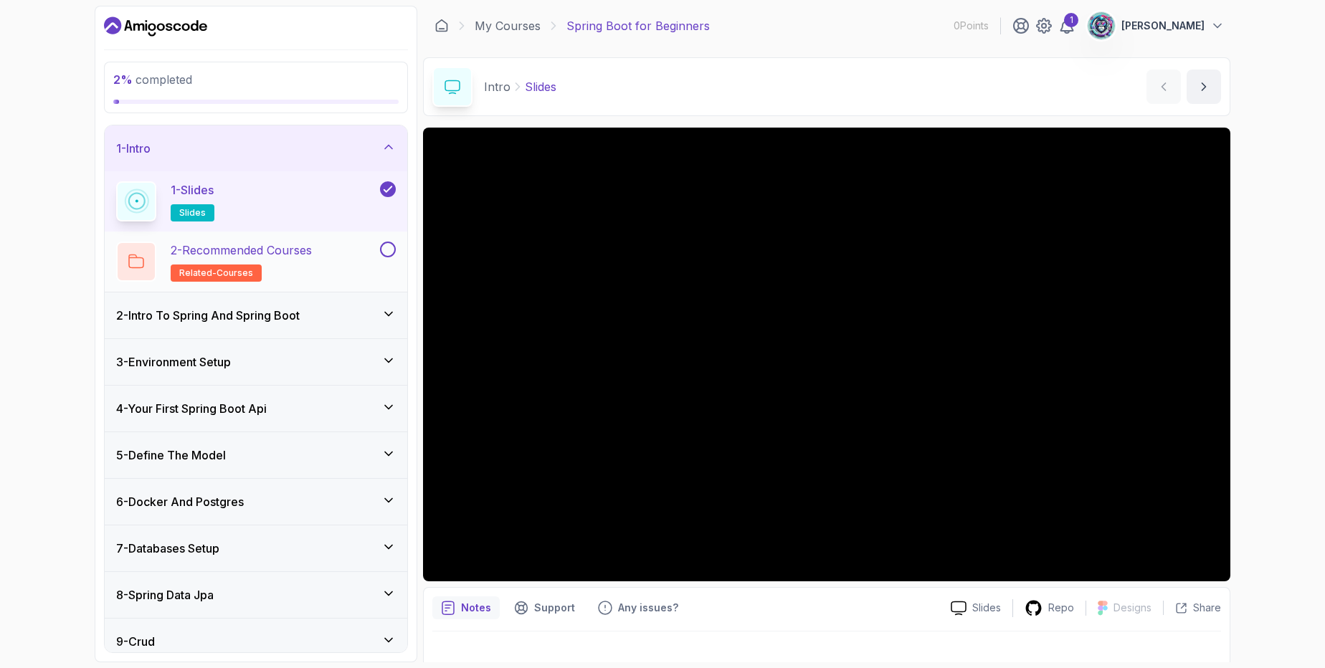
click at [344, 255] on div "2 - Recommended Courses related-courses" at bounding box center [246, 262] width 261 height 40
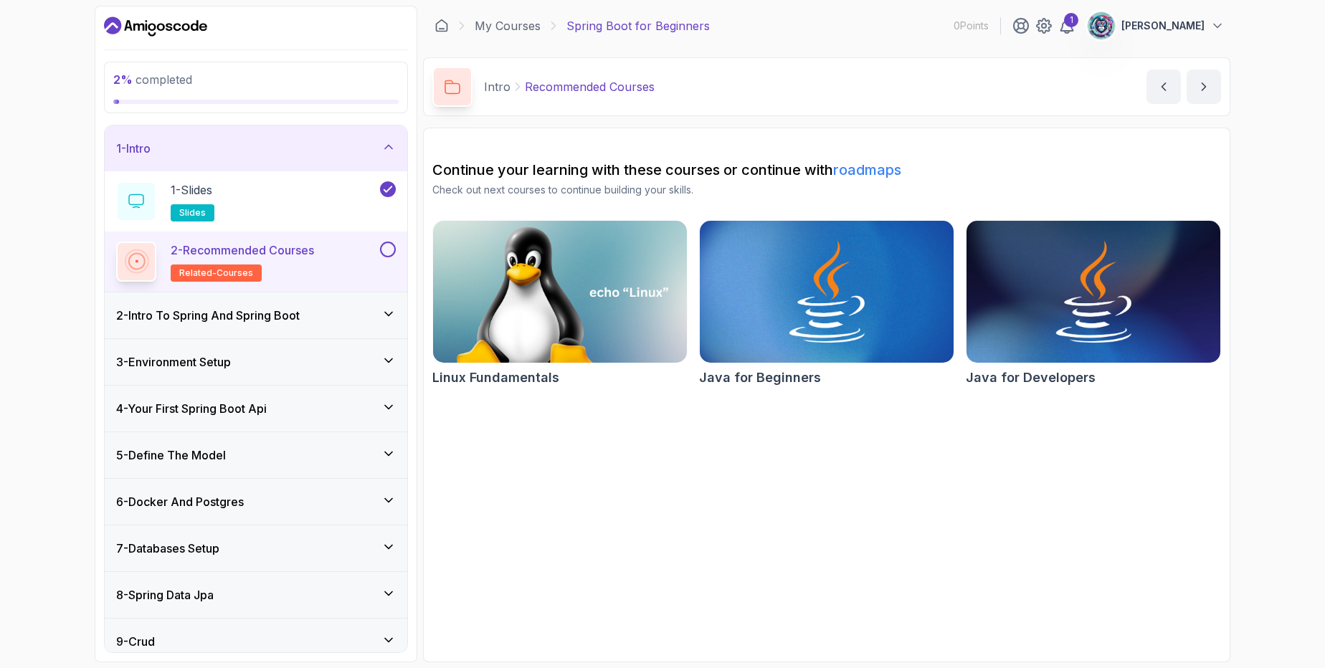
click at [389, 250] on button at bounding box center [388, 250] width 16 height 16
click at [117, 148] on h3 "1 - Intro" at bounding box center [133, 148] width 34 height 17
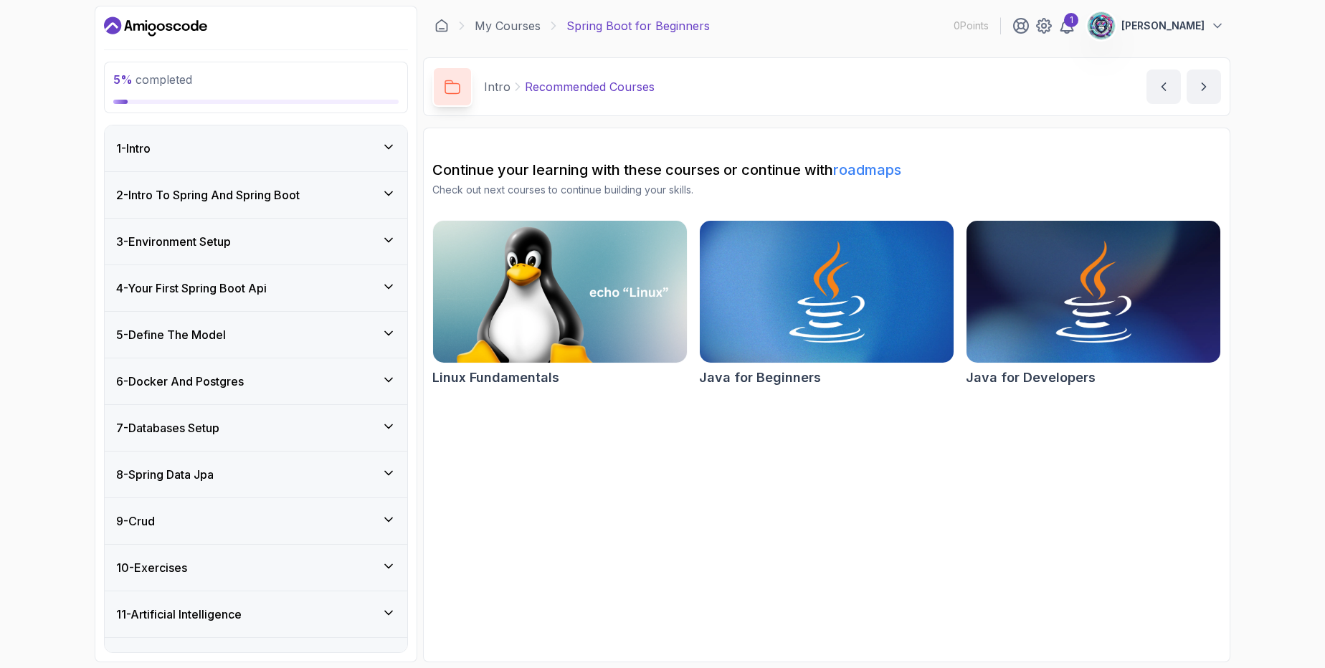
click at [131, 189] on h3 "2 - Intro To Spring And Spring Boot" at bounding box center [208, 194] width 184 height 17
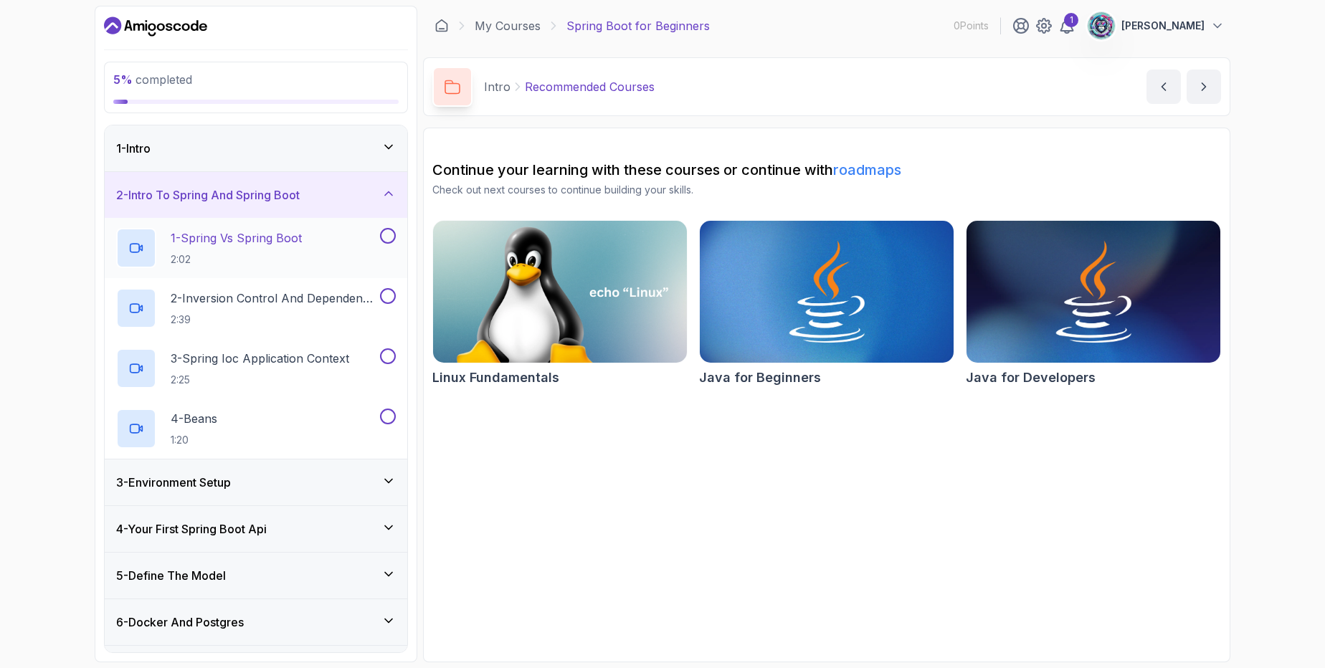
click at [302, 250] on h2 "1 - Spring Vs Spring Boot 2:02" at bounding box center [236, 247] width 131 height 37
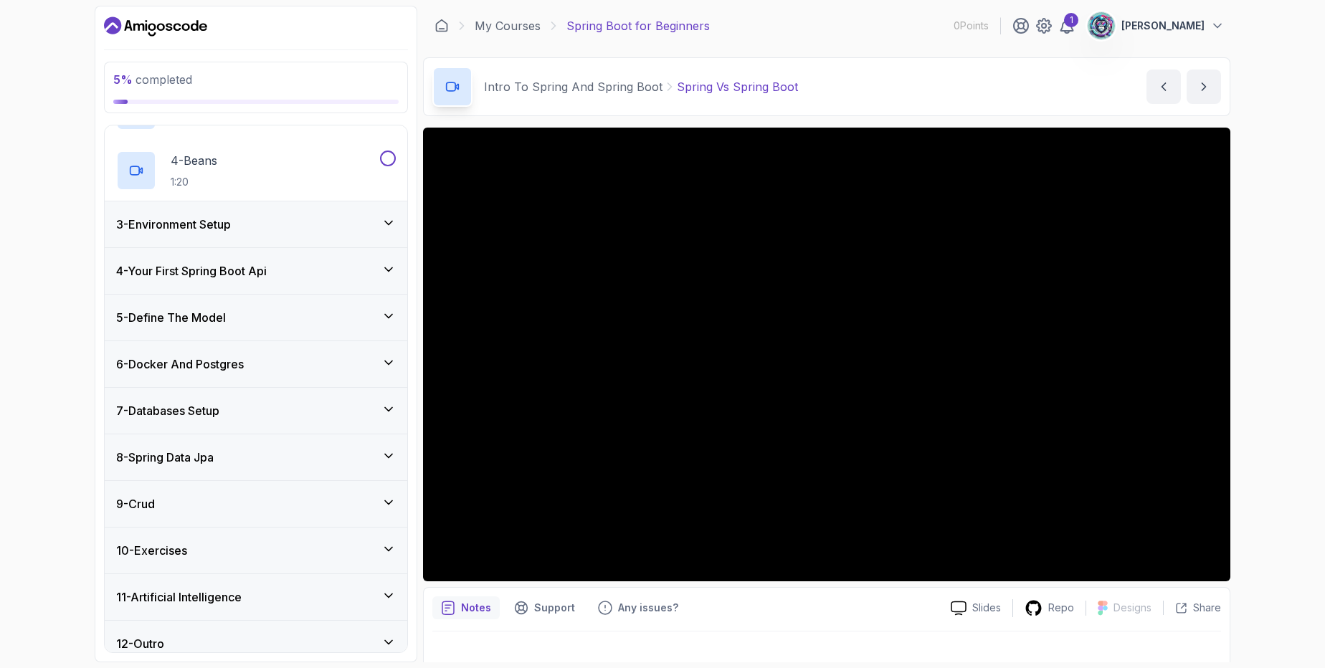
scroll to position [272, 0]
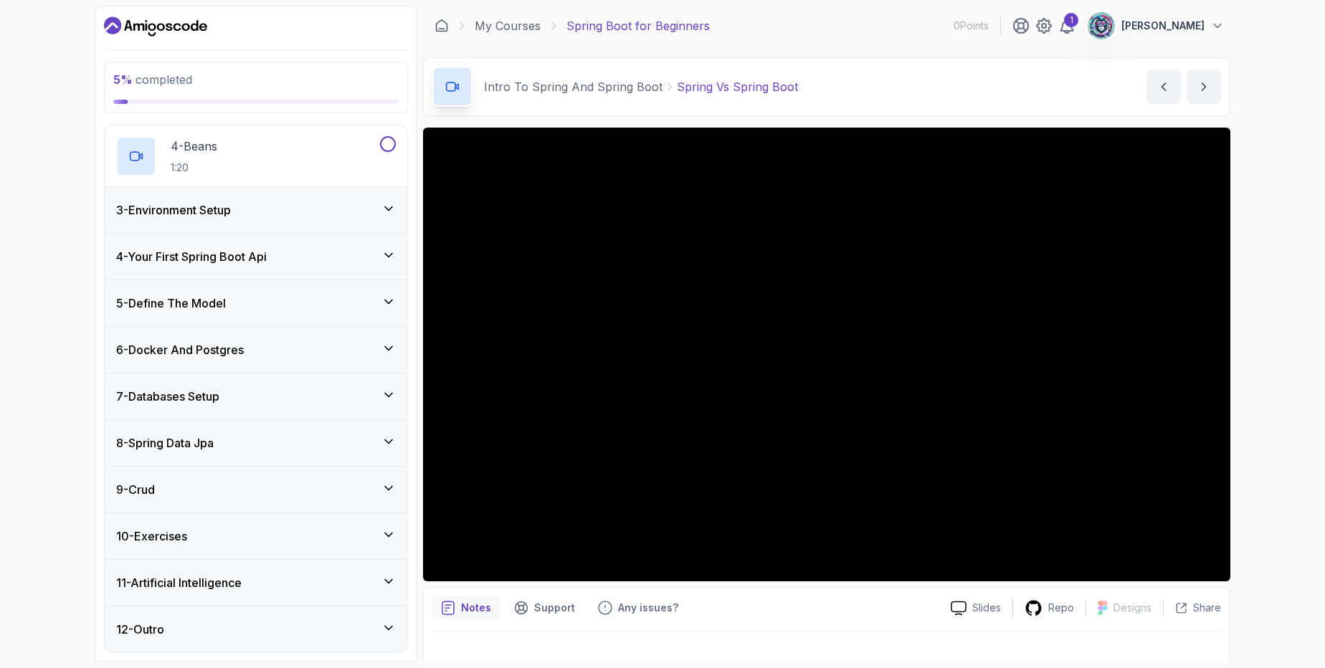
click at [391, 490] on icon at bounding box center [388, 488] width 14 height 14
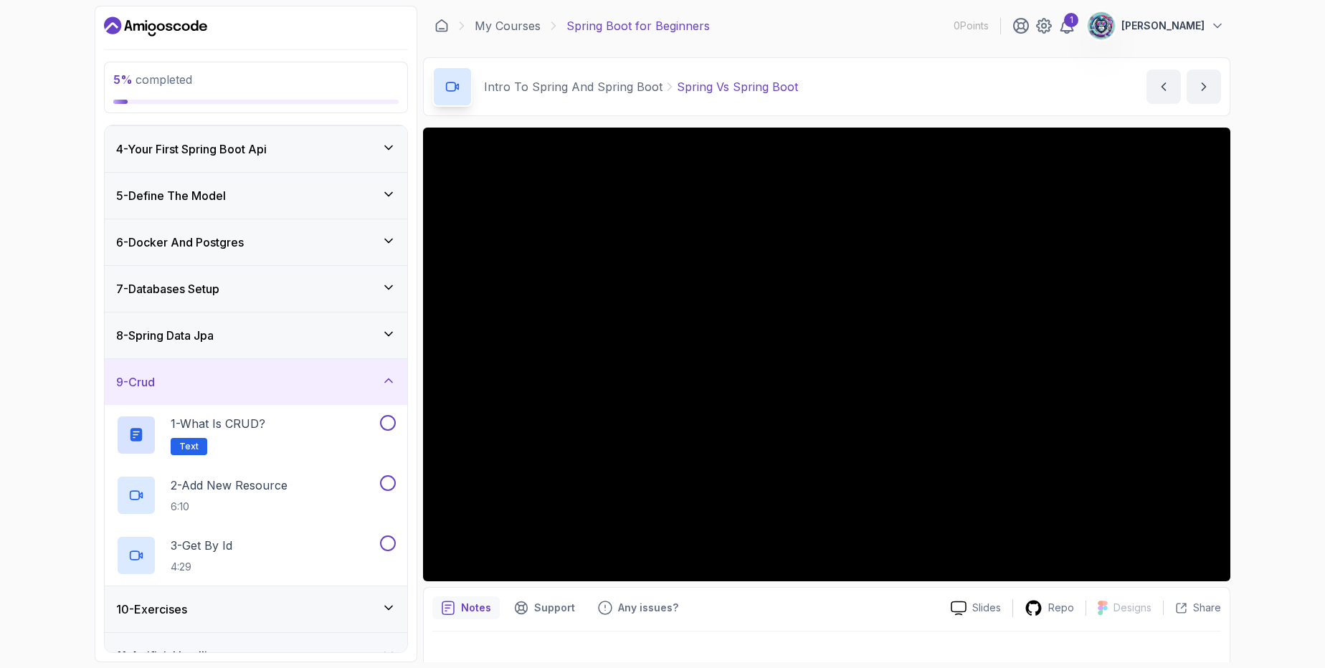
scroll to position [212, 0]
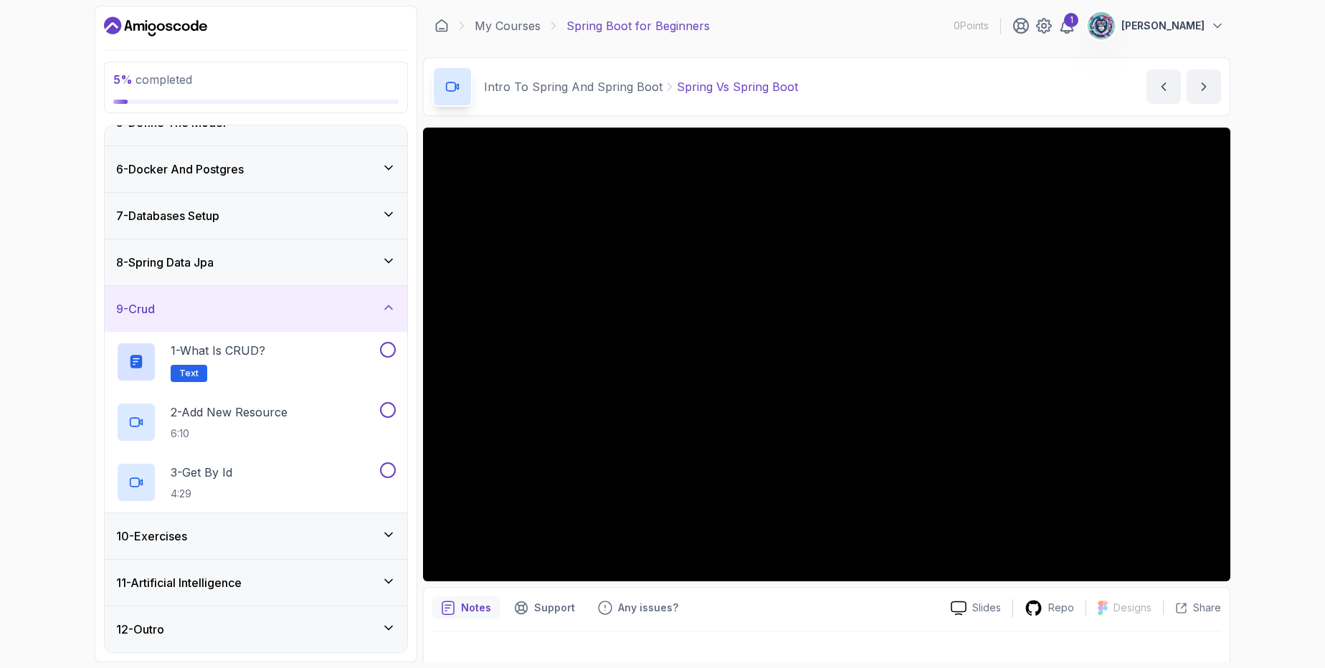
click at [397, 537] on div "10 - Exercises" at bounding box center [256, 536] width 303 height 46
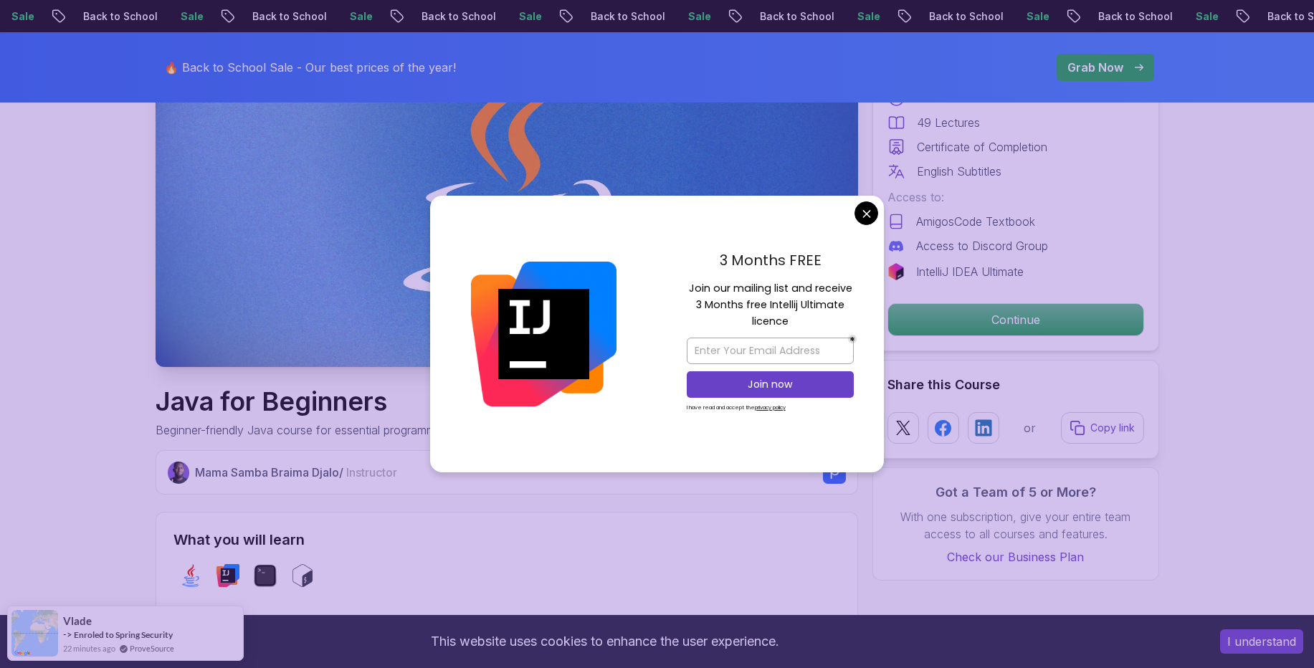
scroll to position [258, 0]
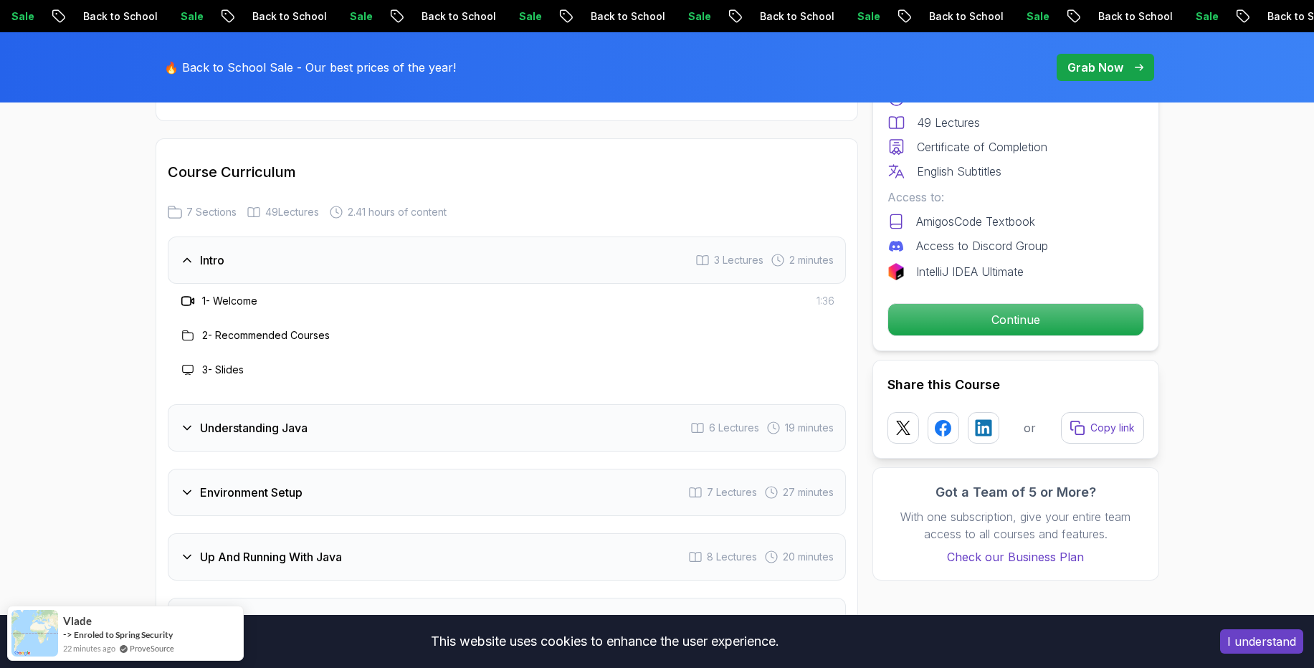
scroll to position [2237, 0]
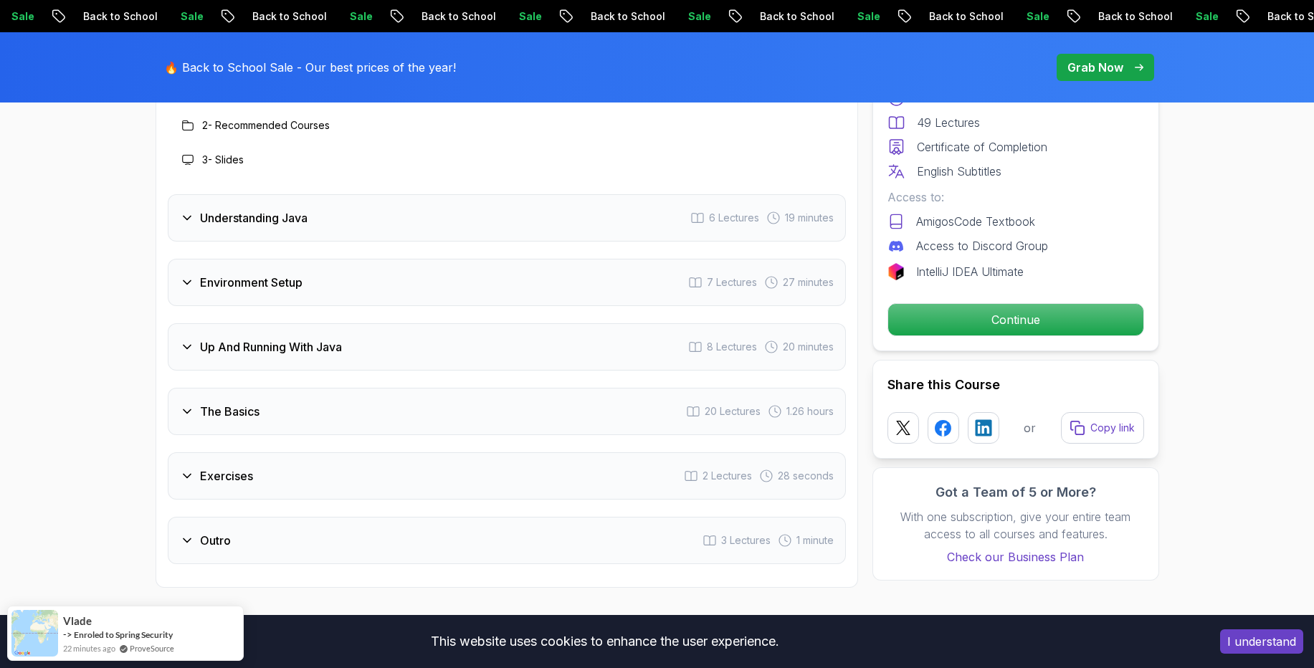
click at [290, 517] on div "Outro 3 Lectures 1 minute" at bounding box center [507, 540] width 678 height 47
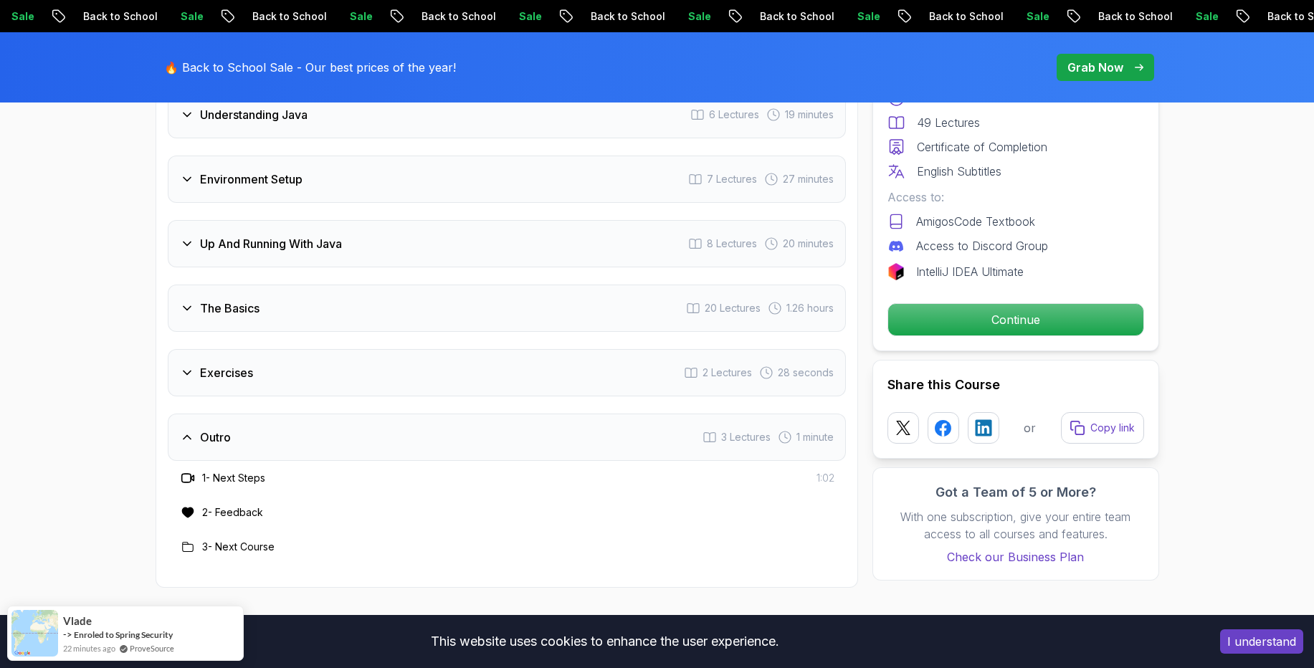
click at [277, 349] on div "Exercises 2 Lectures 28 seconds" at bounding box center [507, 372] width 678 height 47
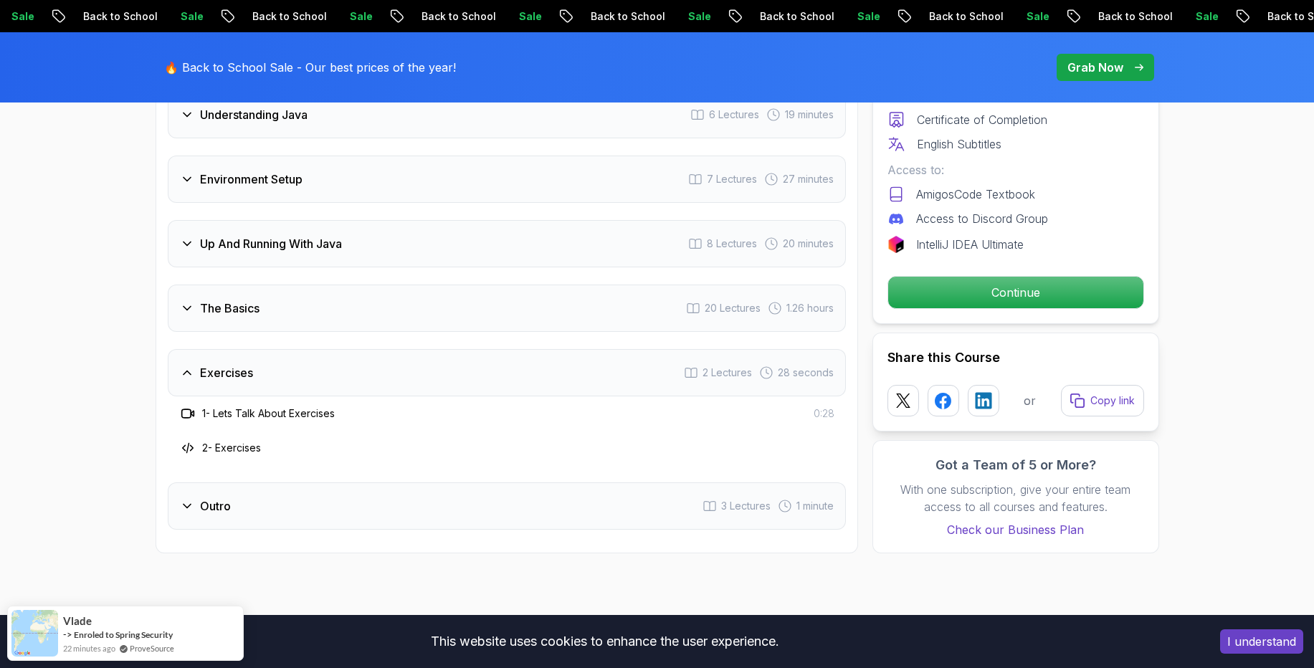
click at [284, 285] on div "The Basics 20 Lectures 1.26 hours" at bounding box center [507, 308] width 678 height 47
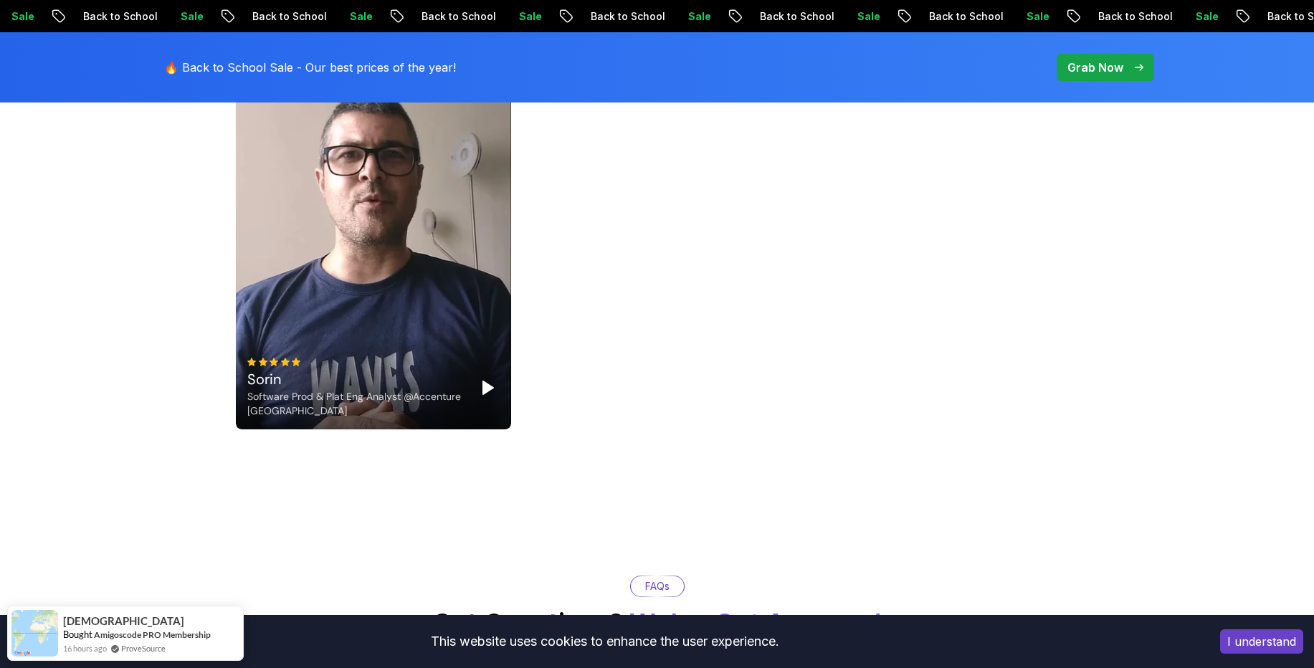
scroll to position [3786, 0]
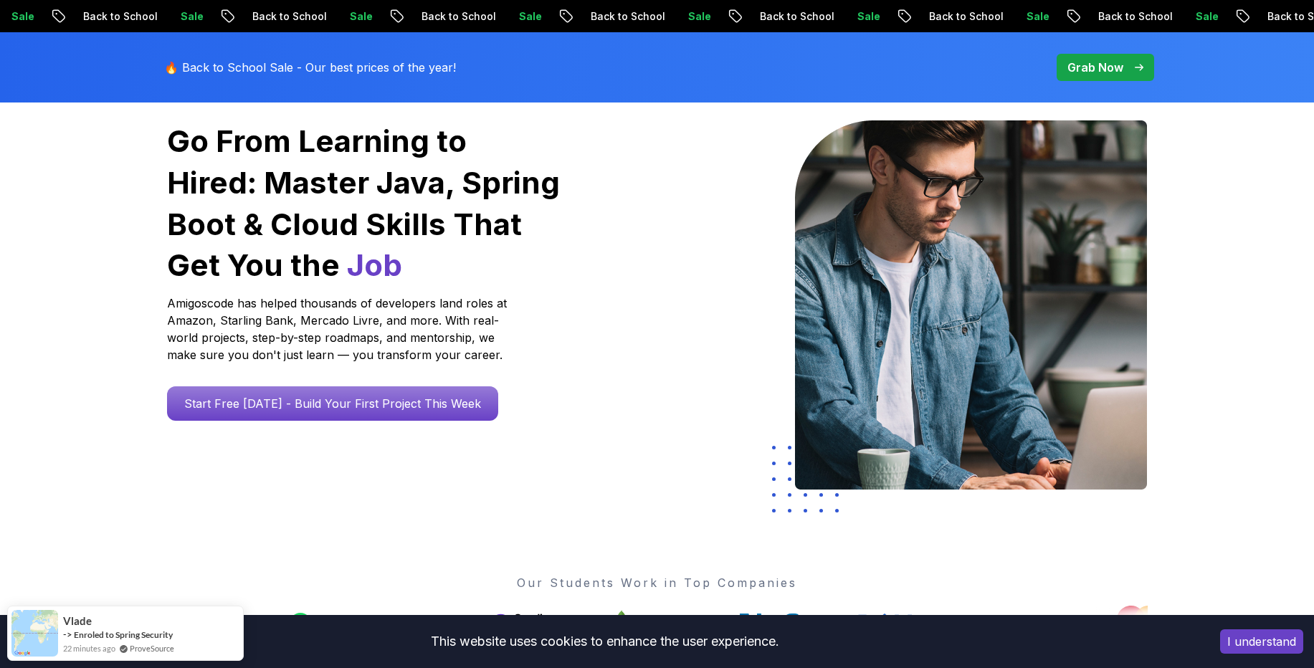
scroll to position [258, 0]
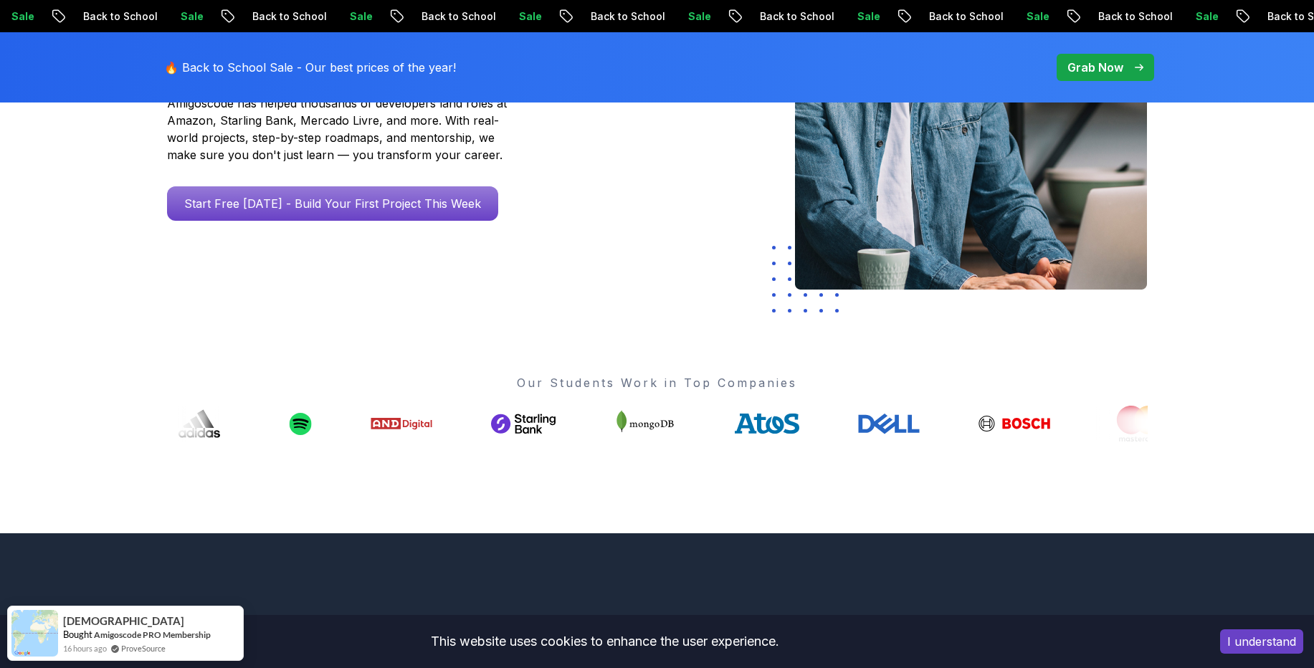
scroll to position [0, 0]
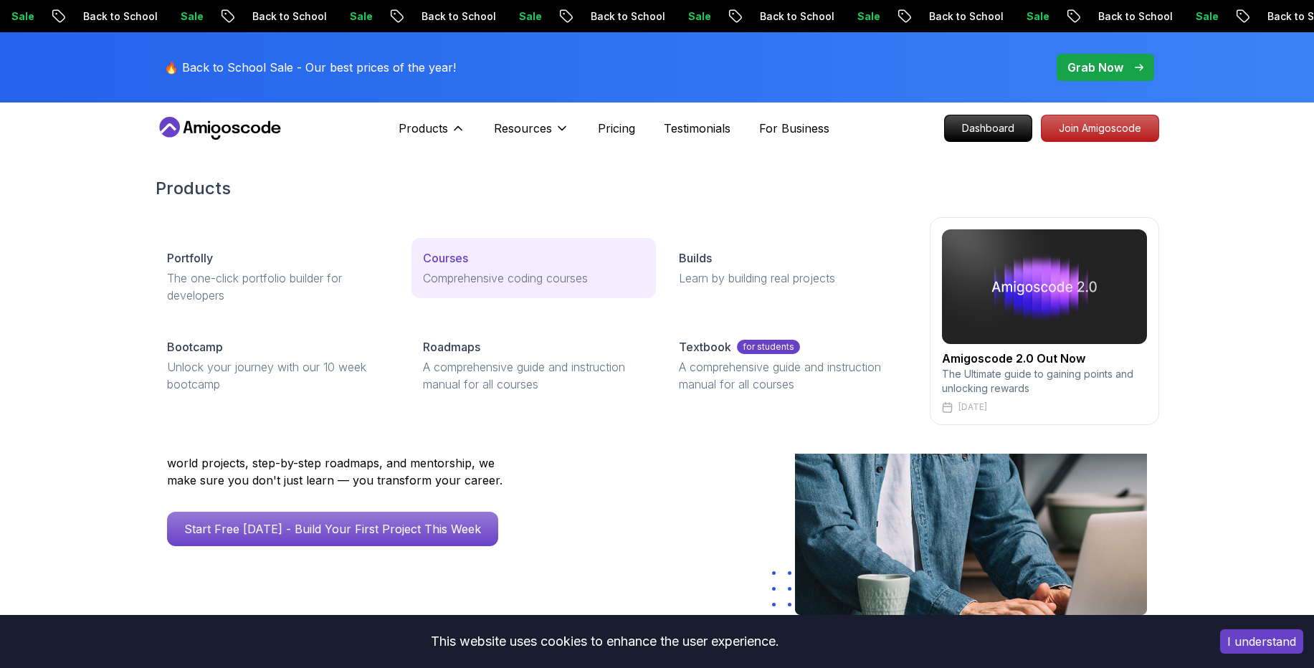
click at [446, 264] on p "Courses" at bounding box center [445, 258] width 45 height 17
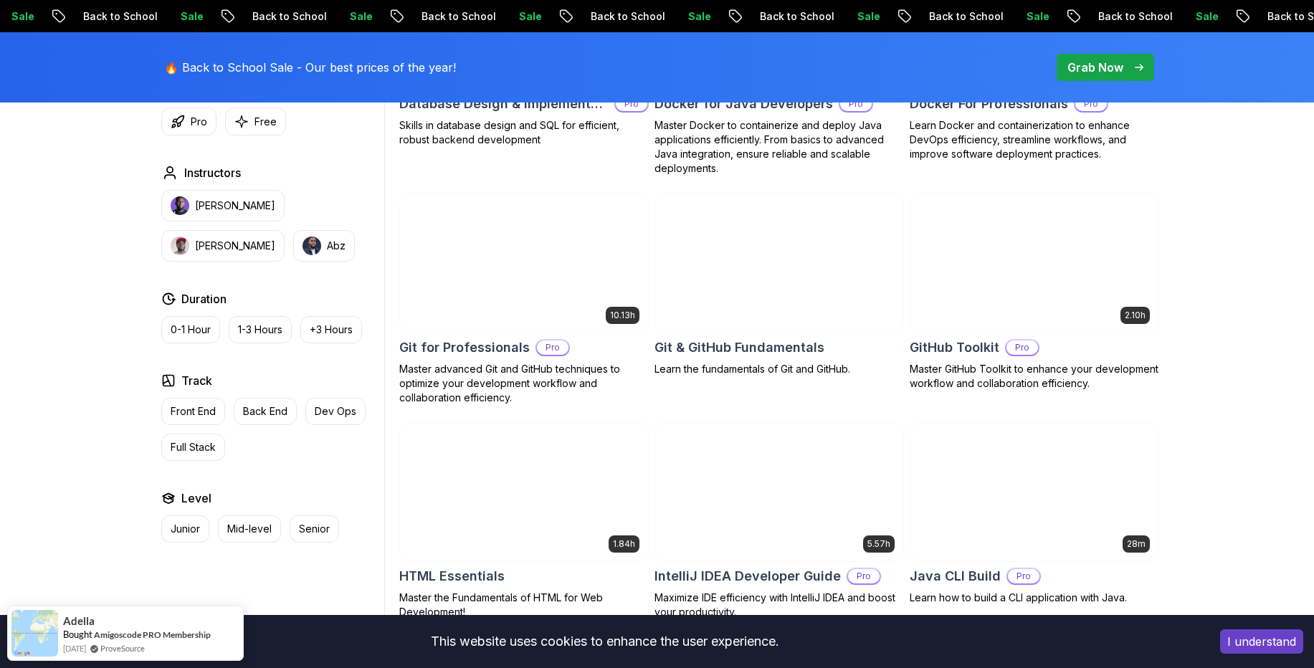
scroll to position [1463, 0]
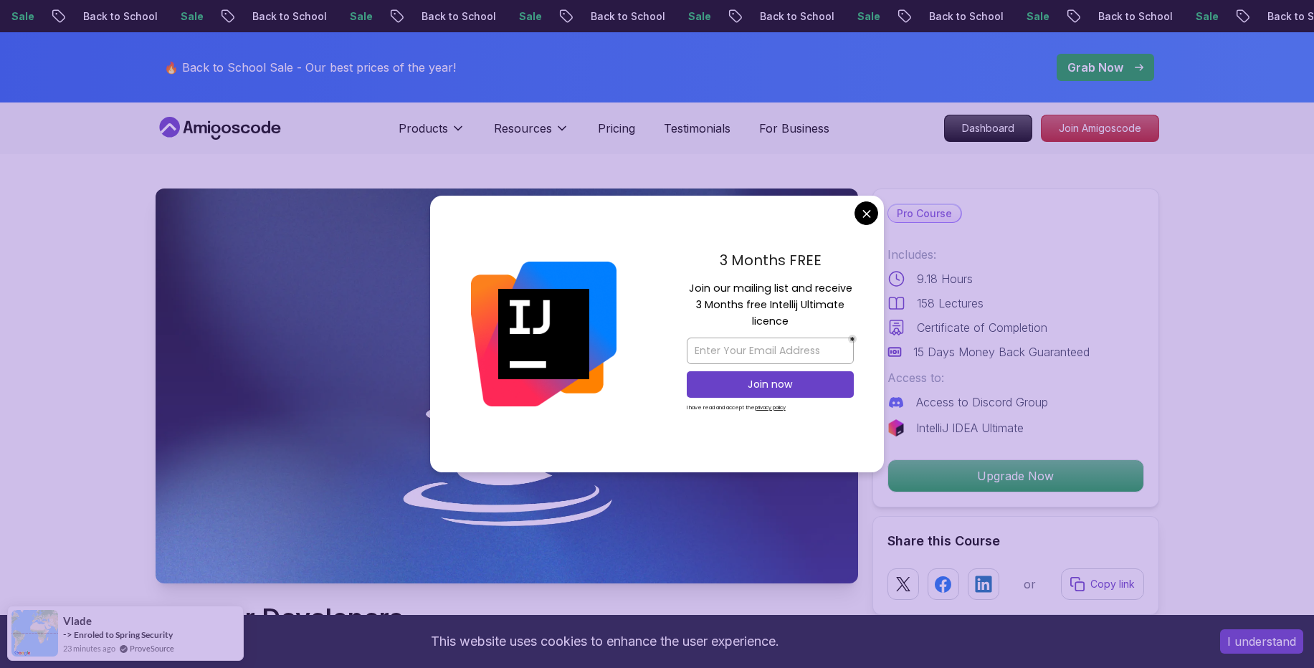
scroll to position [430, 0]
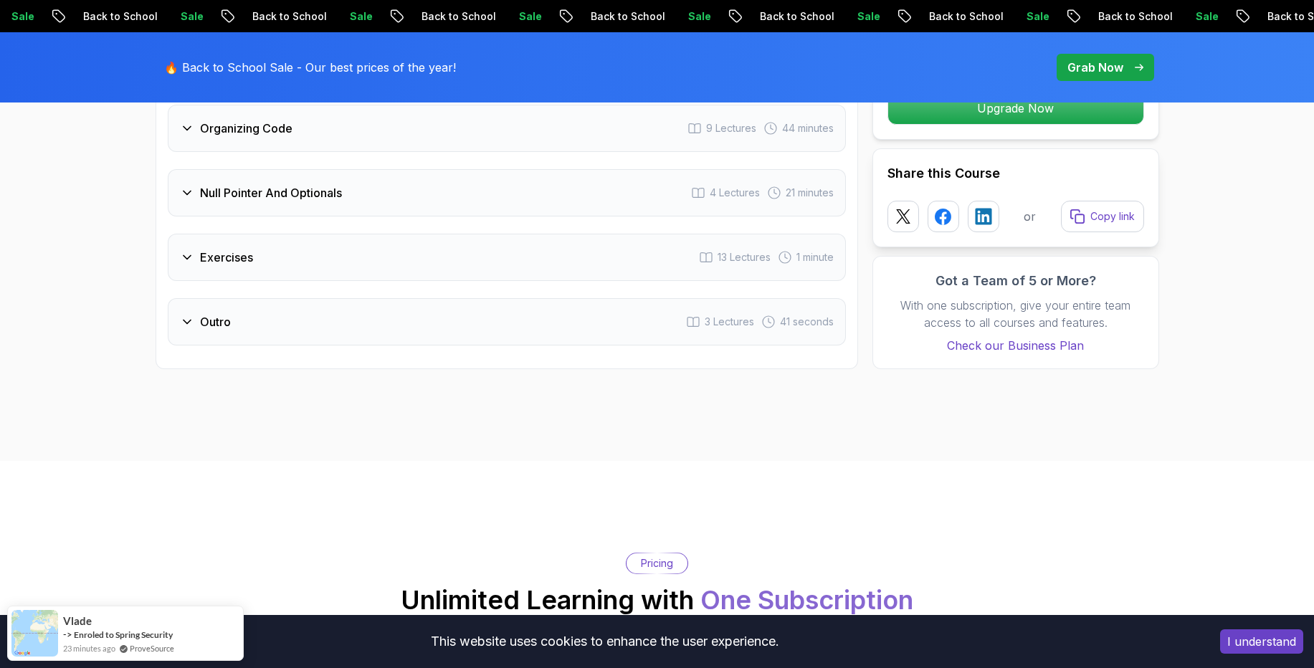
scroll to position [3184, 0]
